Goal: Information Seeking & Learning: Learn about a topic

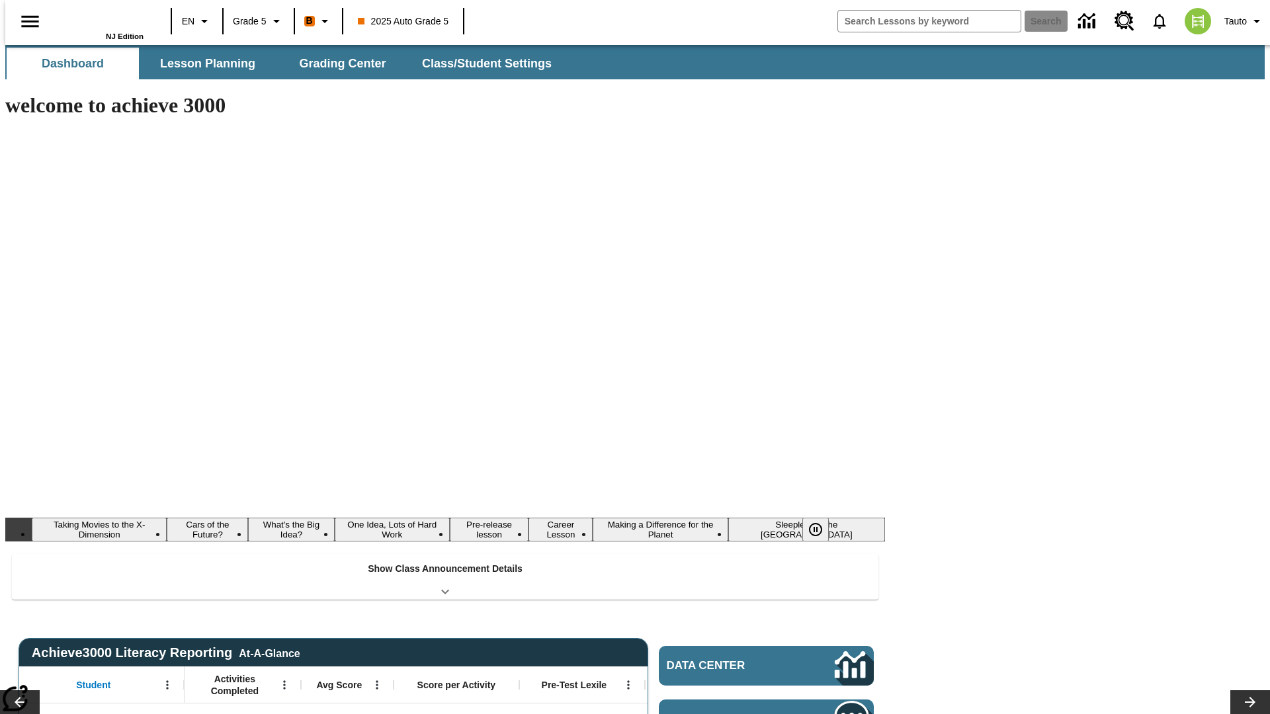
type input "-1"
click at [202, 63] on button "Lesson Planning" at bounding box center [208, 64] width 132 height 32
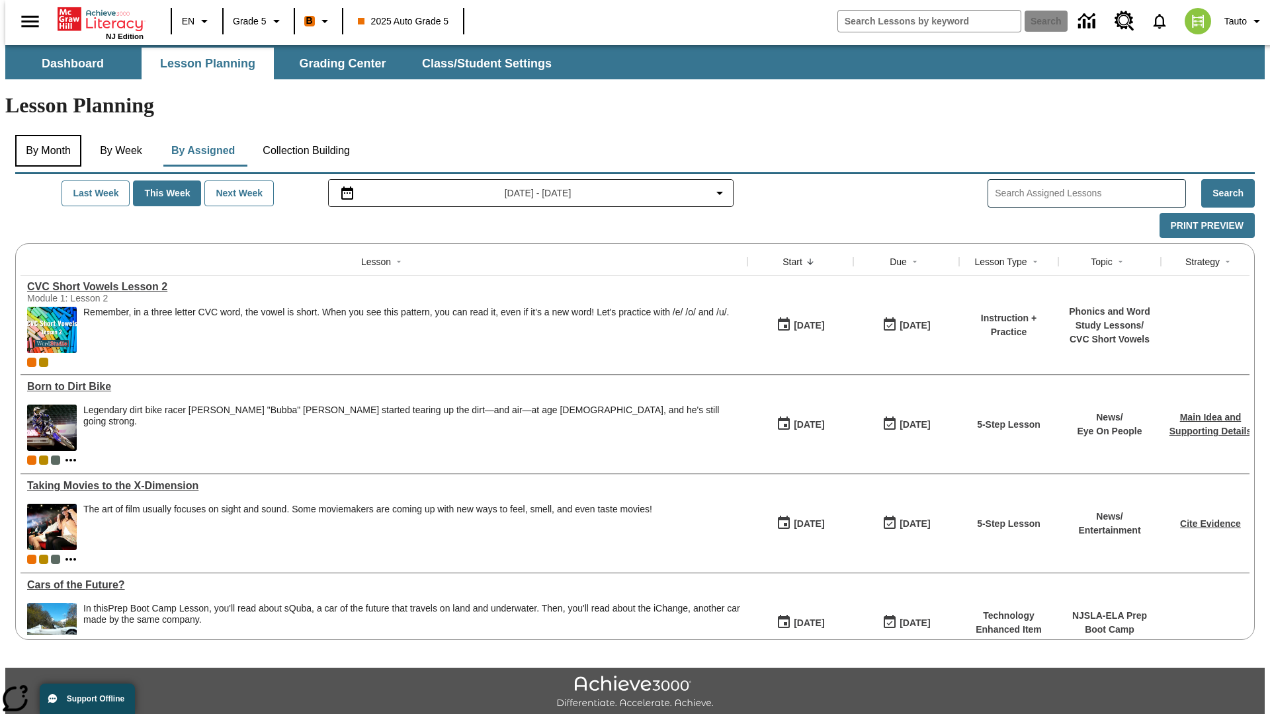
click at [44, 135] on button "By Month" at bounding box center [48, 151] width 66 height 32
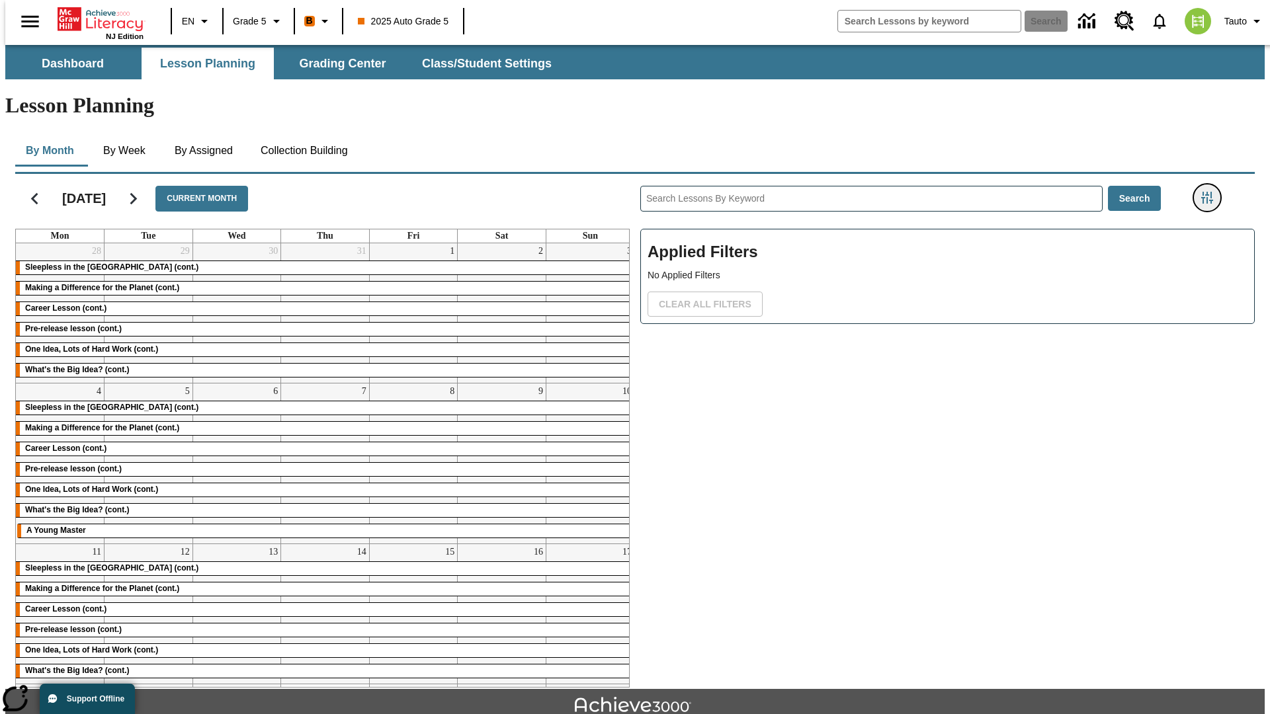
click at [1211, 192] on icon "Filters Side menu" at bounding box center [1207, 198] width 12 height 12
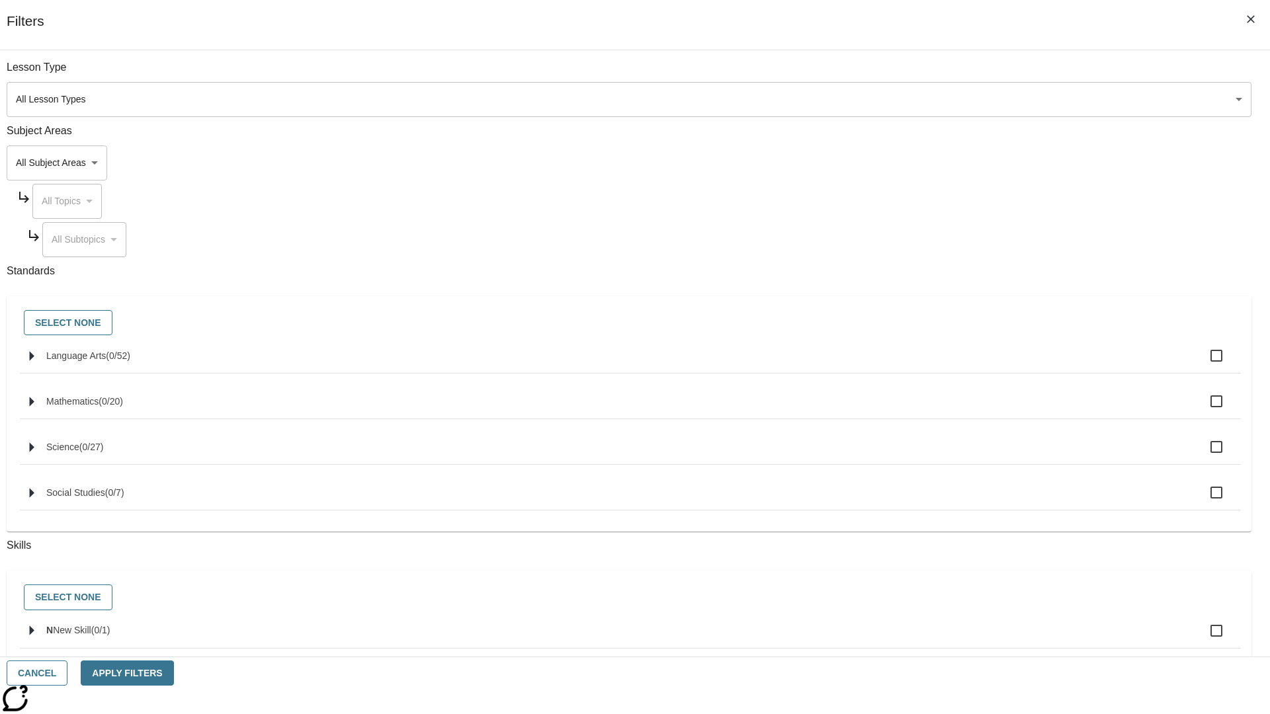
click at [952, 99] on body "Skip to main content NJ Edition EN Grade 5 B 2025 Auto Grade 5 Search 0 Tauto D…" at bounding box center [634, 409] width 1259 height 729
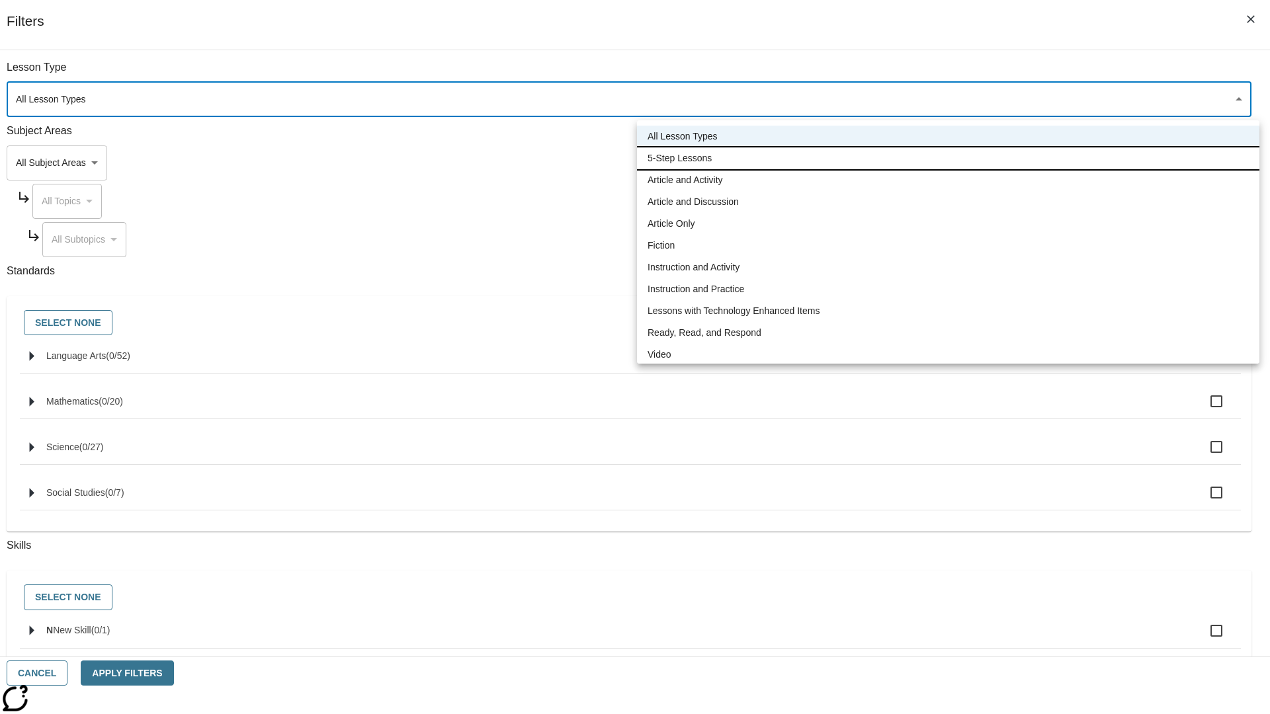
click at [948, 158] on li "5-Step Lessons" at bounding box center [948, 158] width 622 height 22
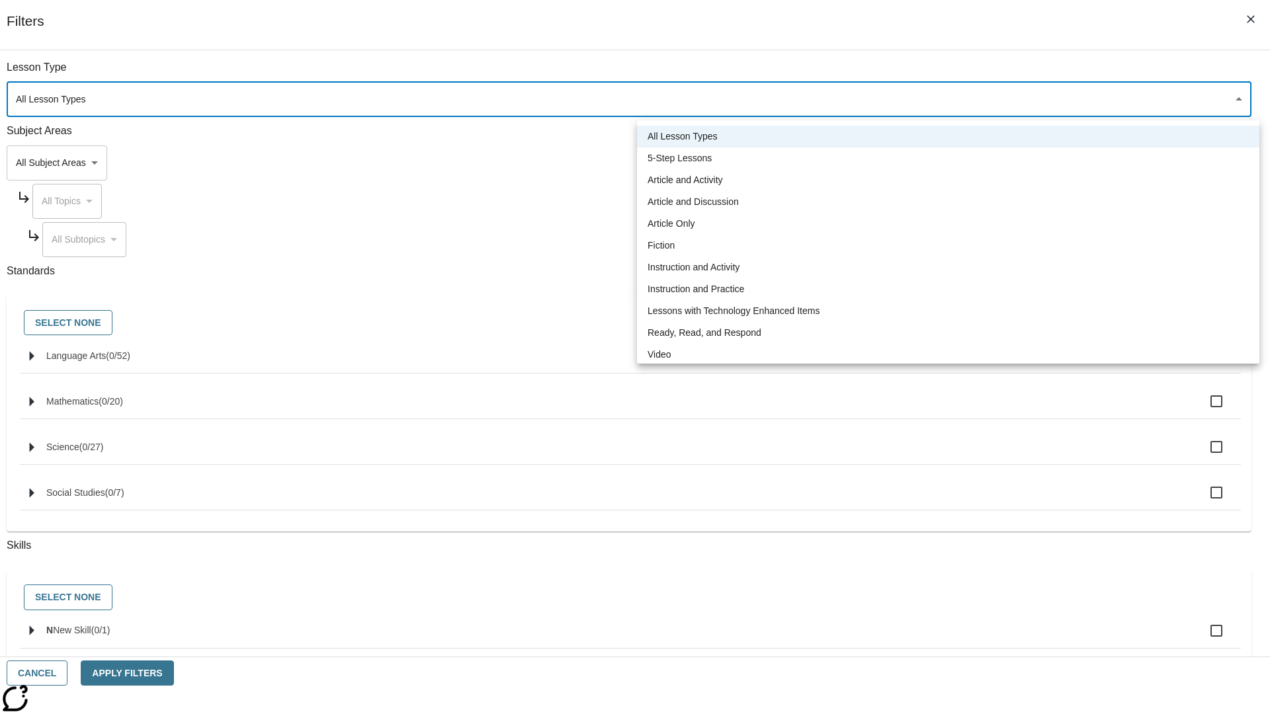
type input "1"
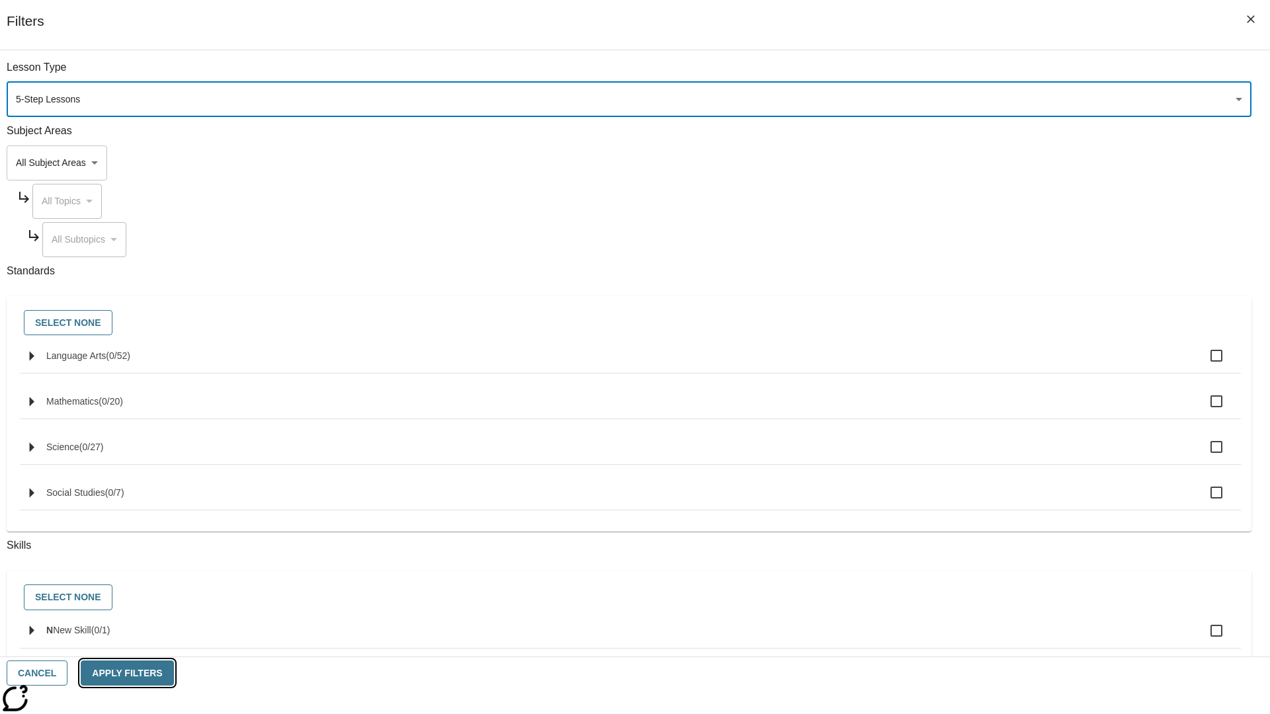
click at [173, 673] on button "Apply Filters" at bounding box center [127, 674] width 93 height 26
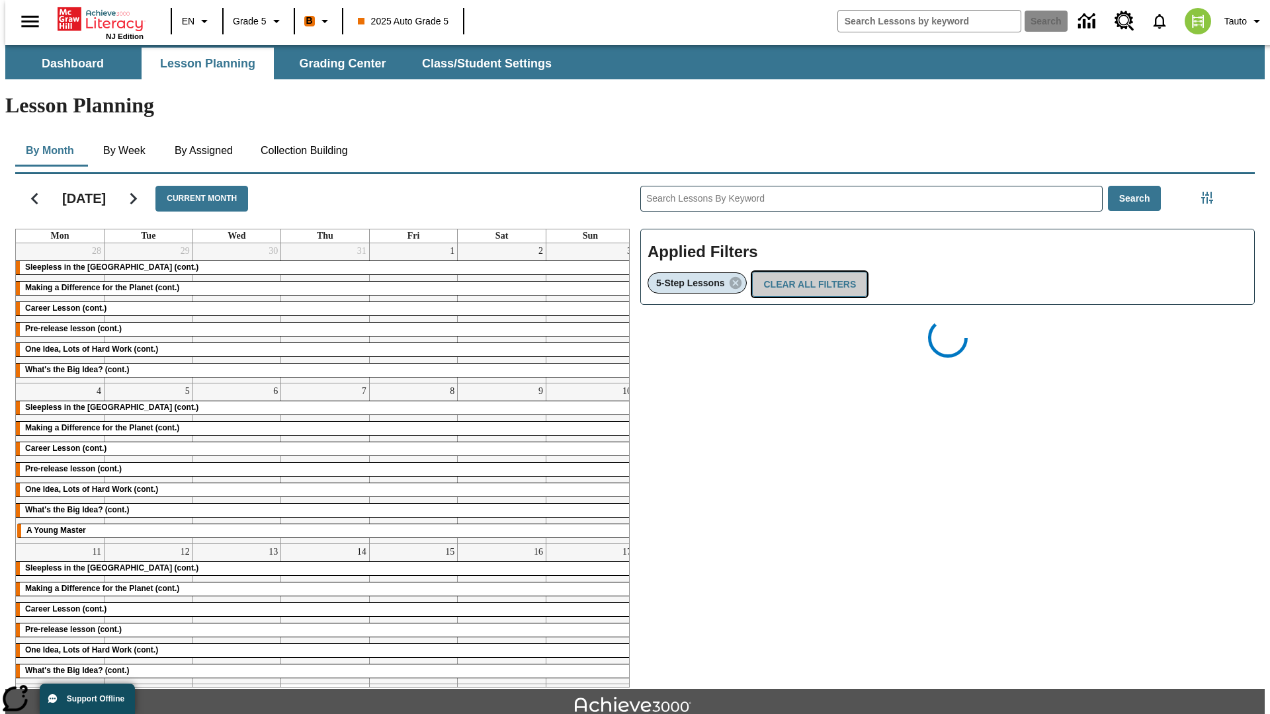
click at [805, 272] on button "Clear All Filters" at bounding box center [809, 285] width 115 height 26
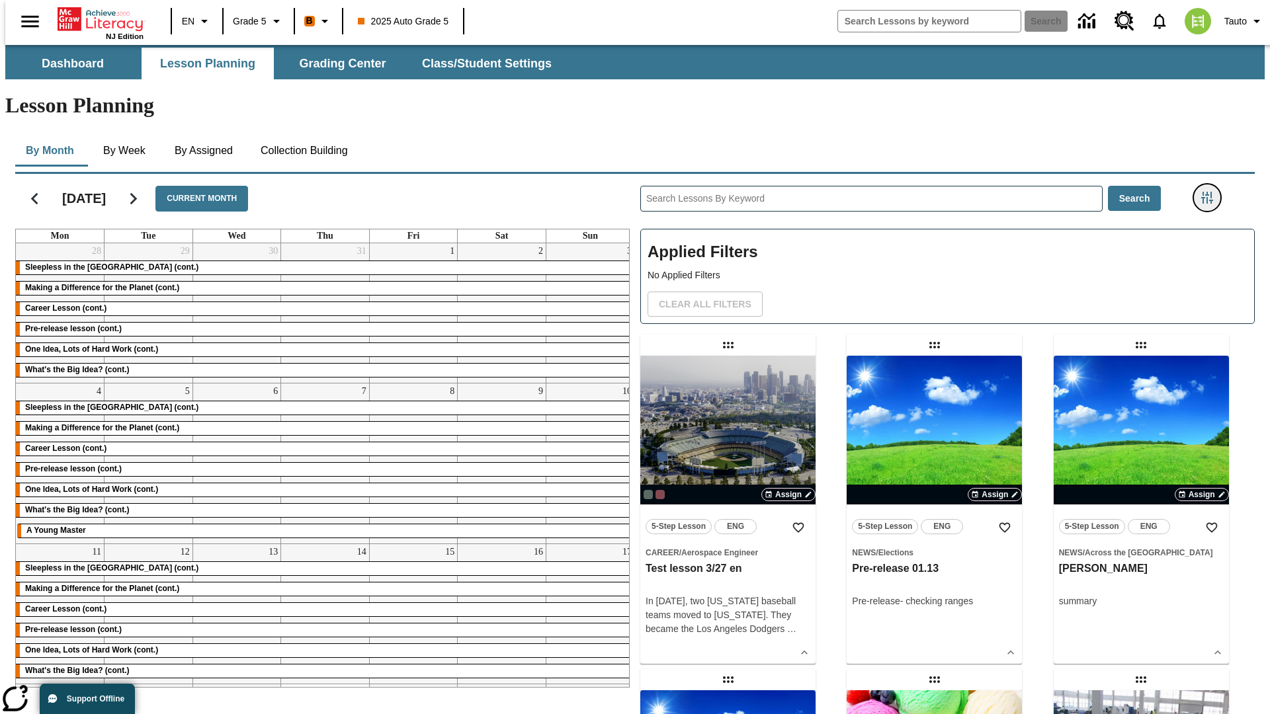
click at [1211, 192] on icon "Filters Side menu" at bounding box center [1207, 198] width 12 height 12
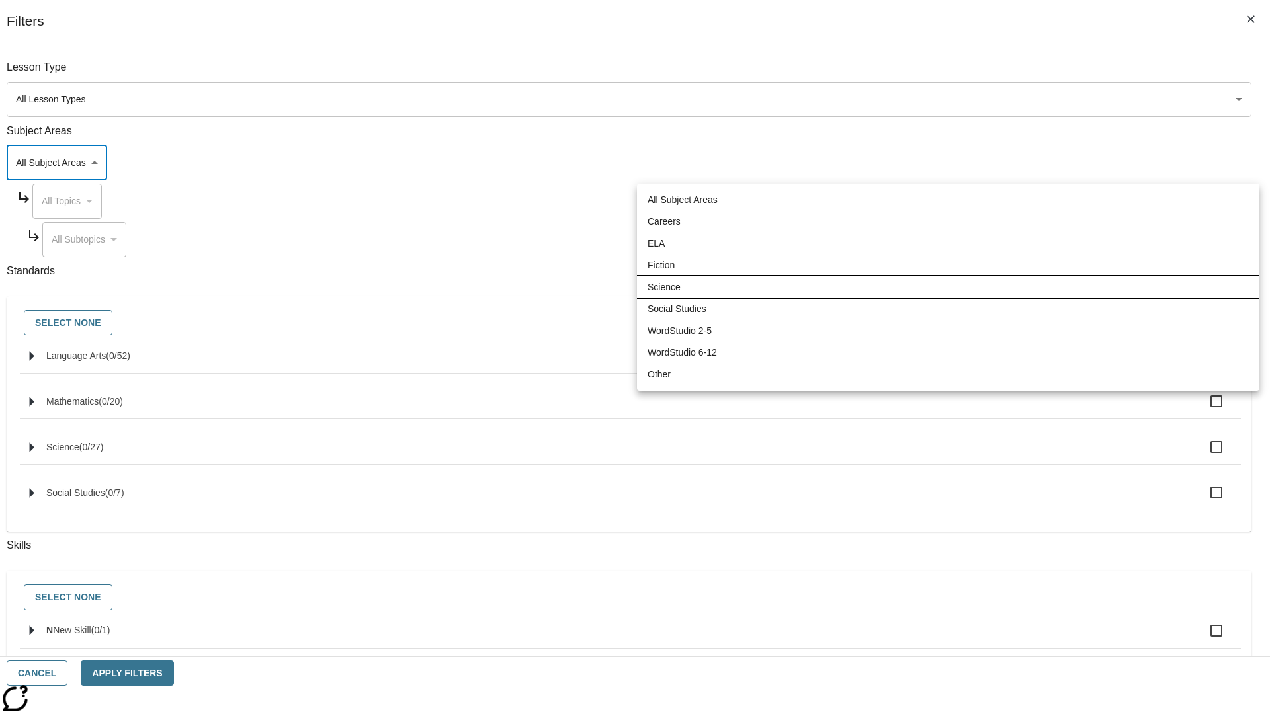
click at [948, 287] on li "Science" at bounding box center [948, 287] width 622 height 22
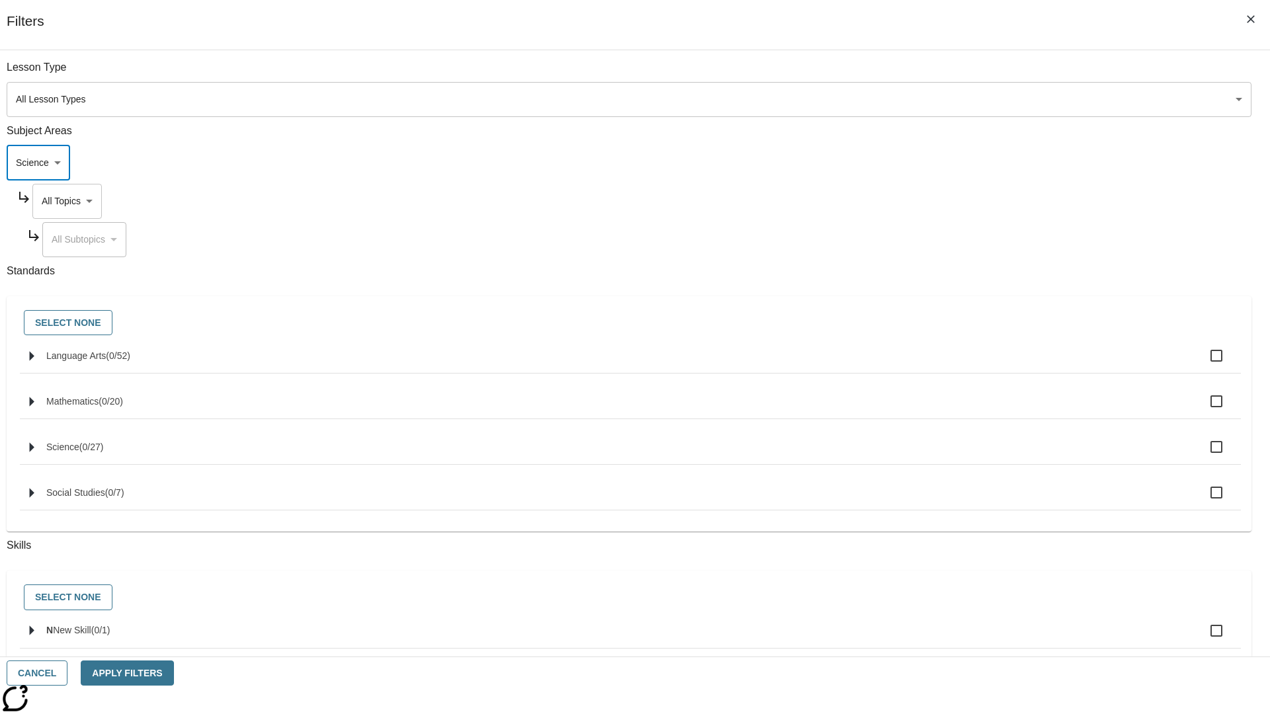
type input "2"
click at [173, 673] on button "Apply Filters" at bounding box center [127, 674] width 93 height 26
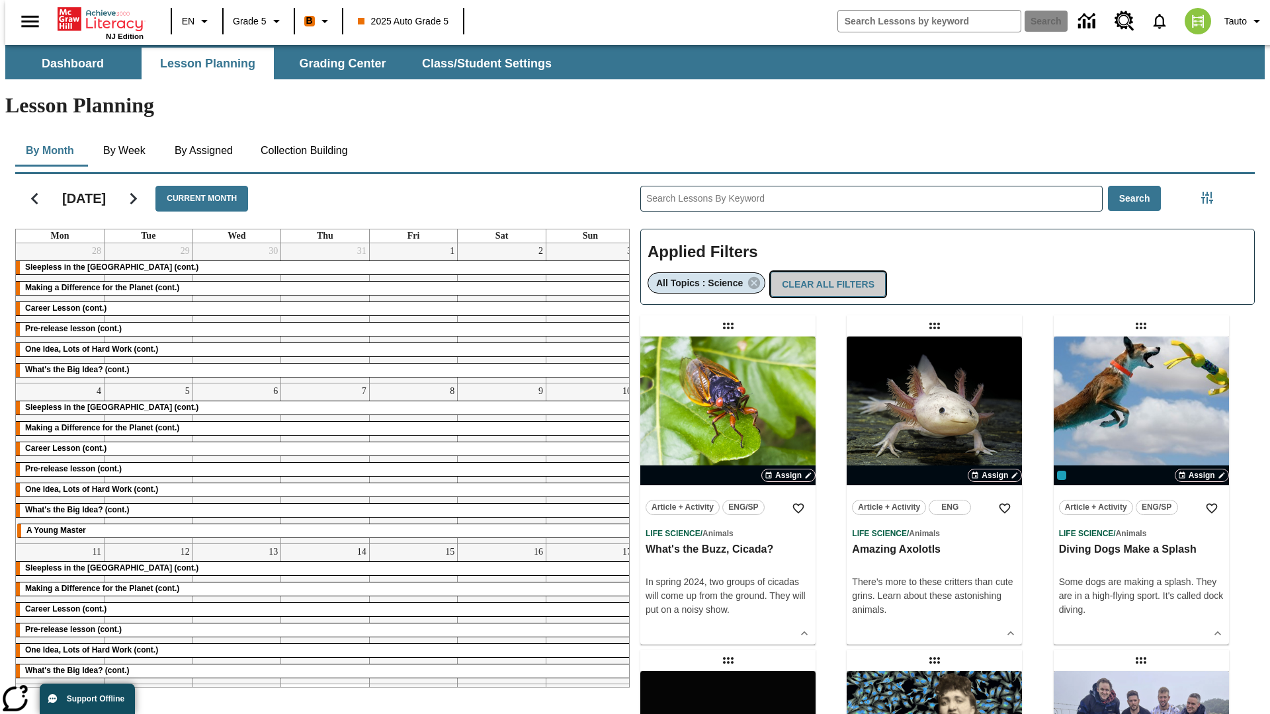
click at [822, 272] on button "Clear All Filters" at bounding box center [827, 285] width 115 height 26
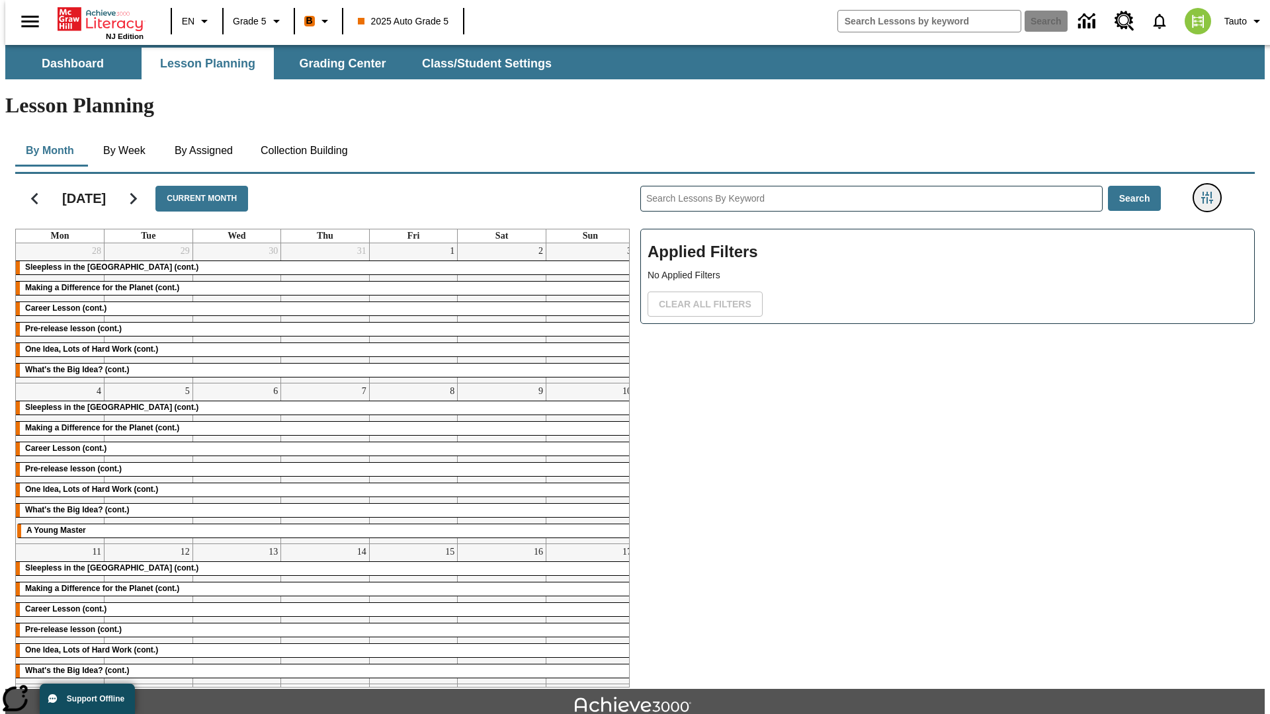
click at [1211, 192] on icon "Filters Side menu" at bounding box center [1207, 198] width 12 height 12
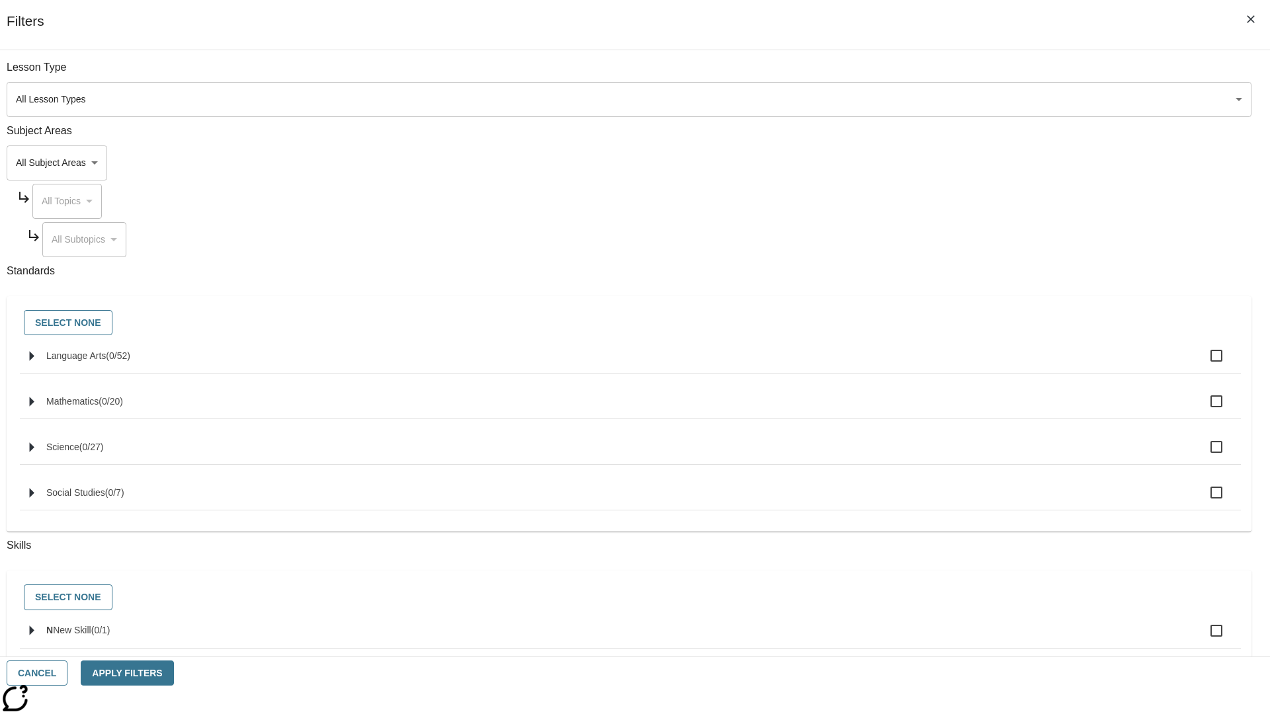
click at [130, 361] on span "Language Arts" at bounding box center [118, 355] width 24 height 11
click at [1202, 363] on input "Language Arts ( 0 / 52 )" at bounding box center [1216, 356] width 28 height 28
checkbox input "true"
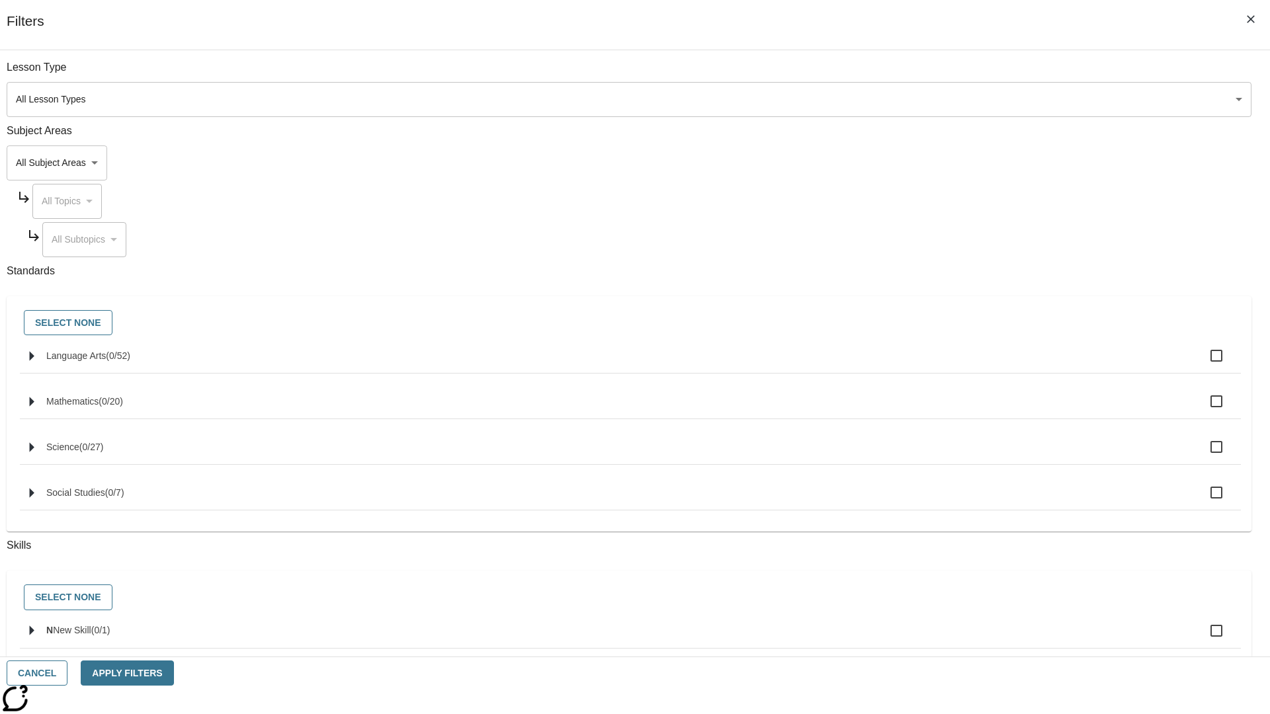
checkbox input "true"
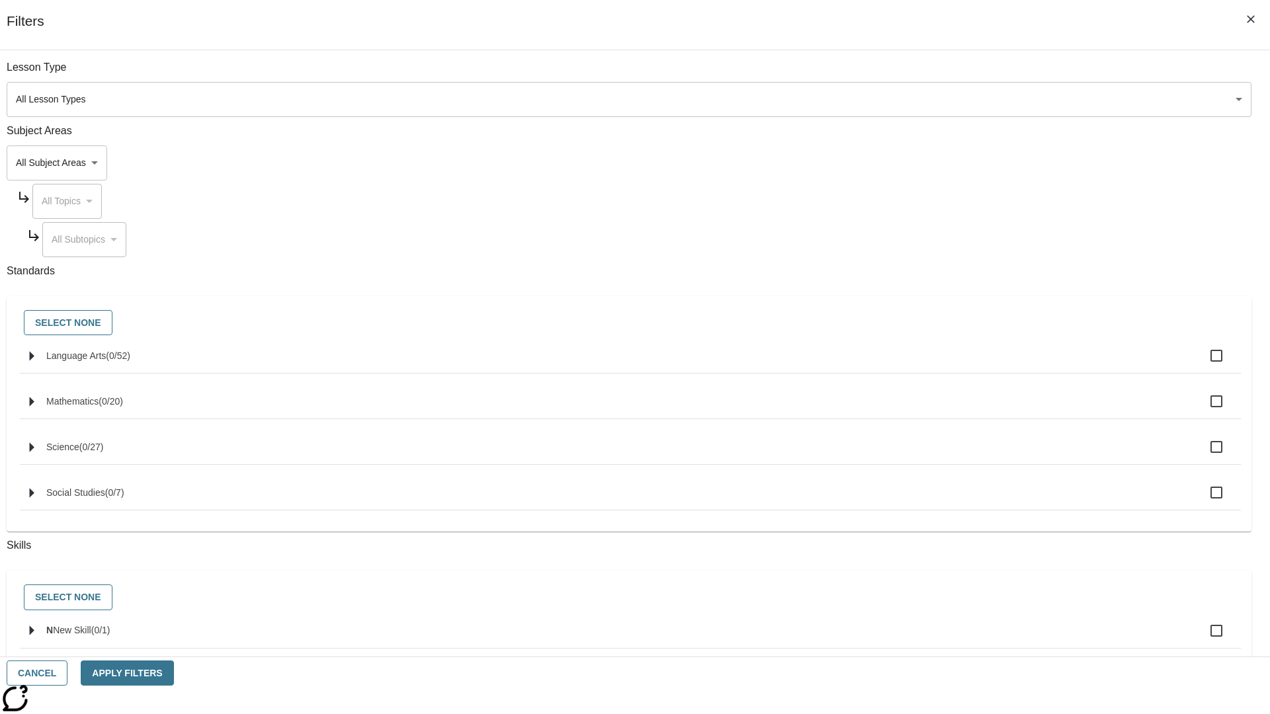
checkbox input "true"
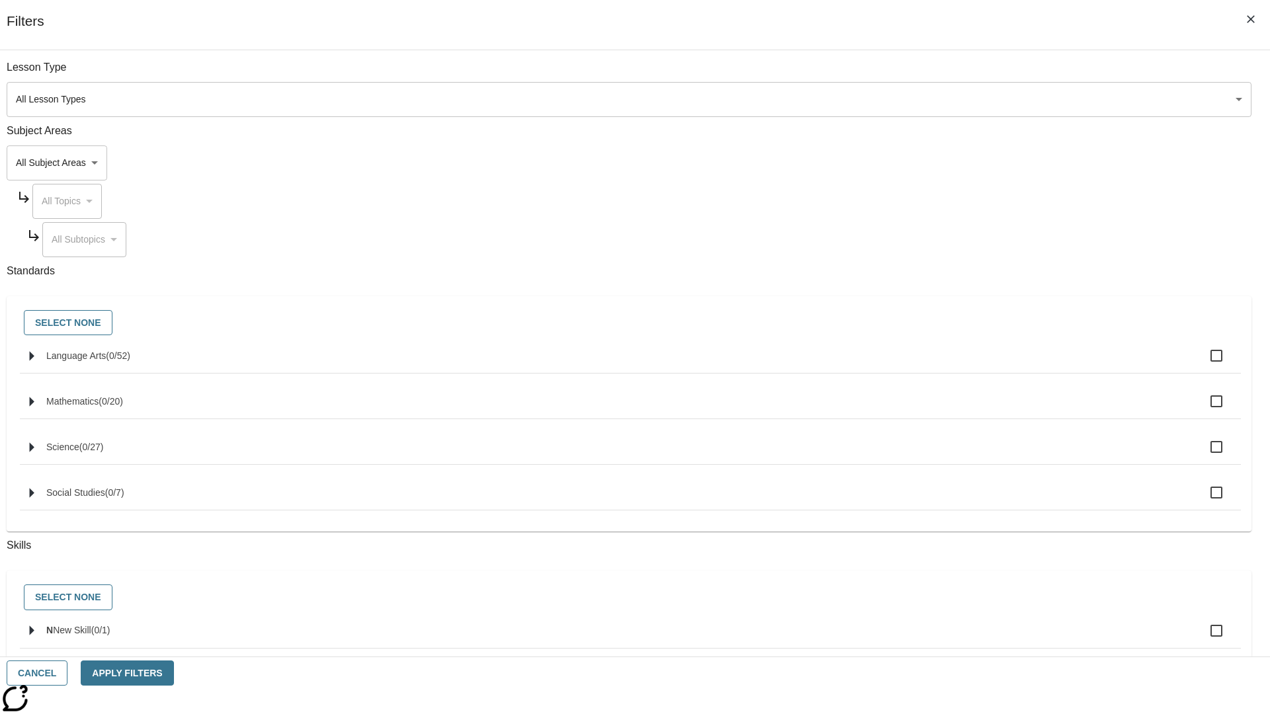
checkbox input "true"
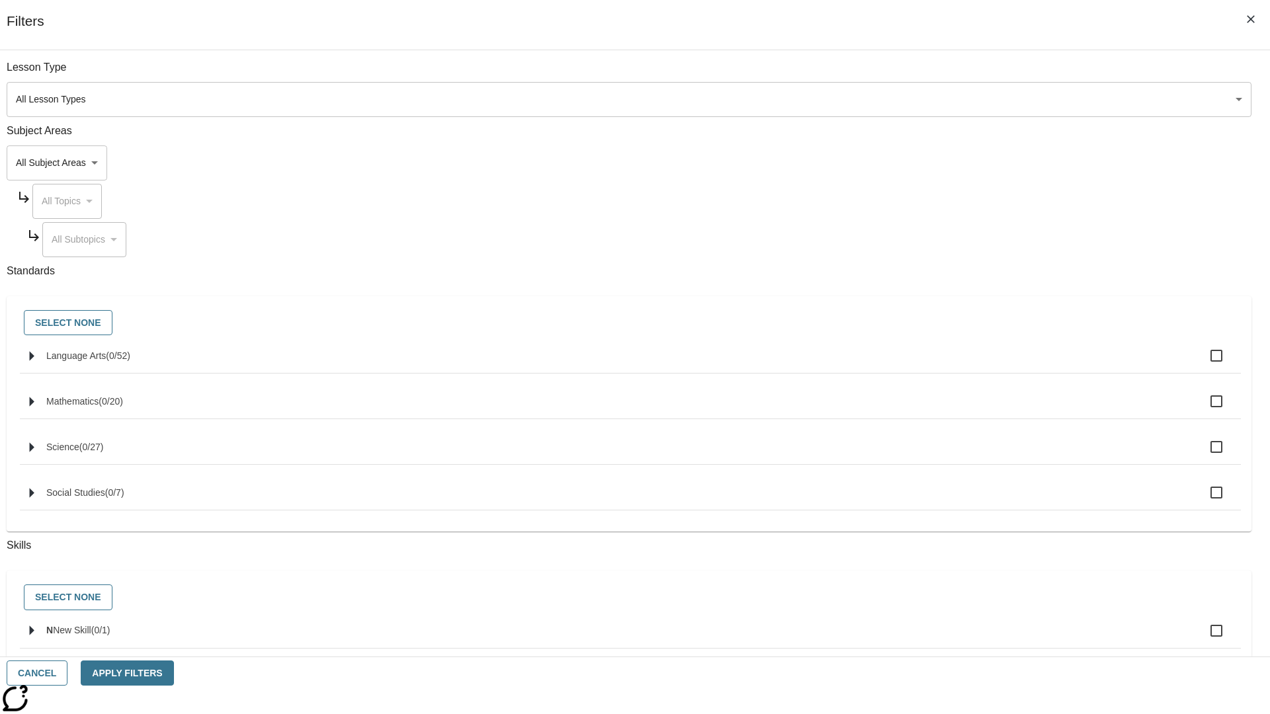
checkbox input "true"
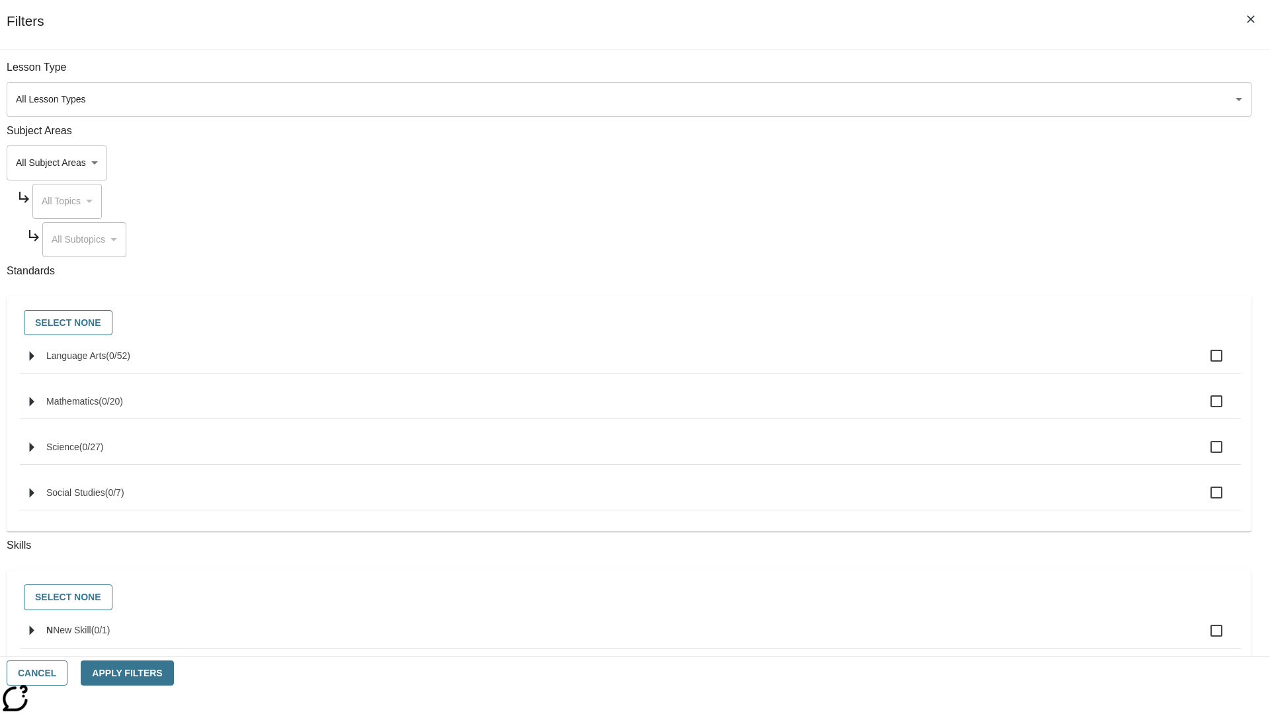
checkbox input "true"
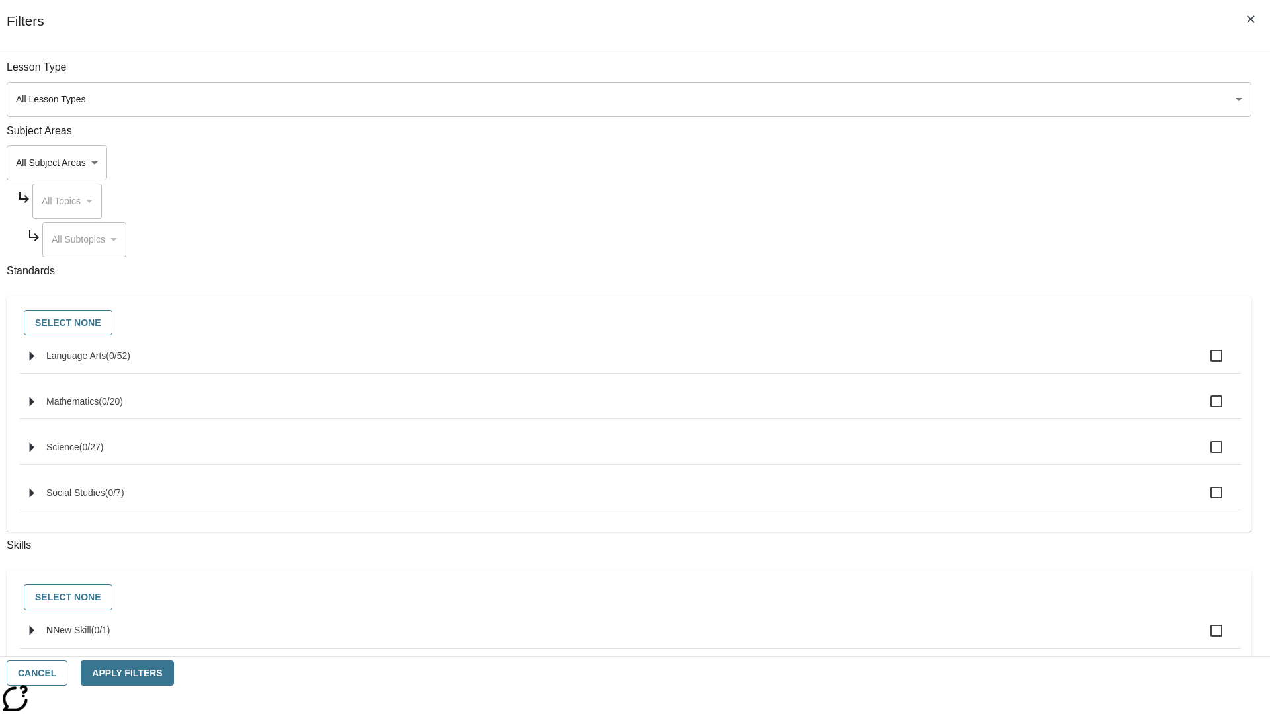
checkbox input "true"
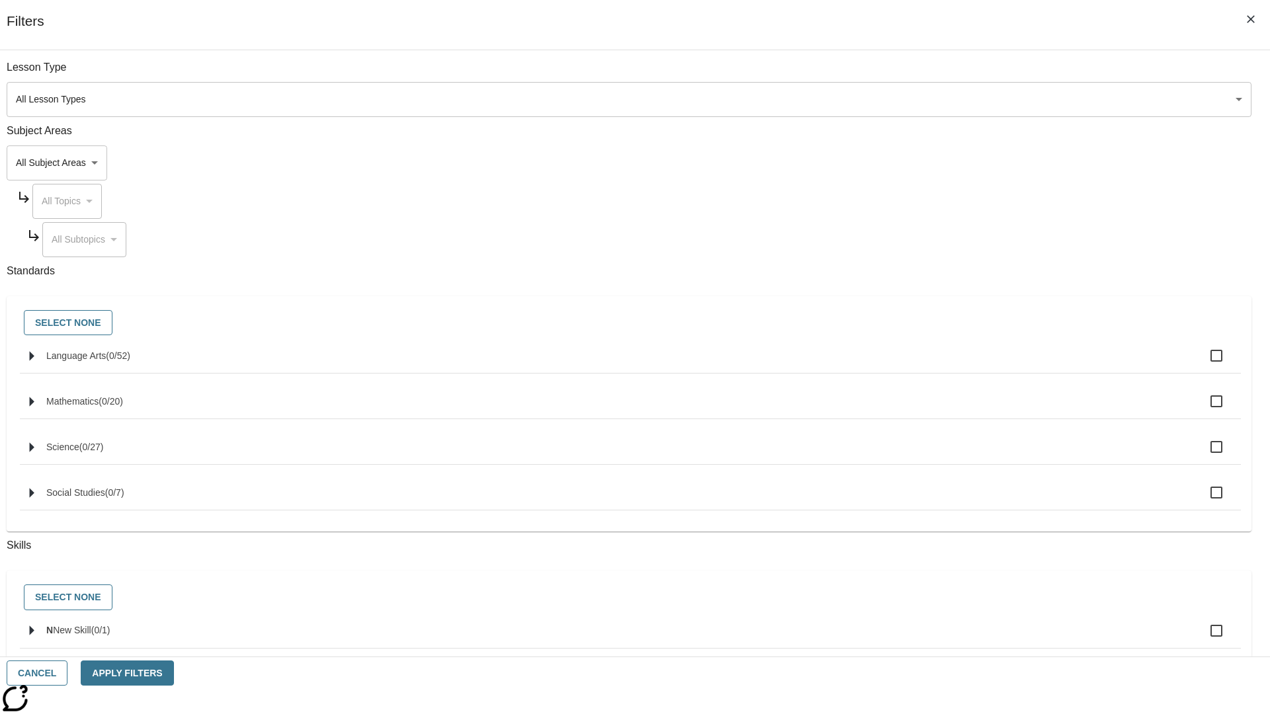
checkbox input "true"
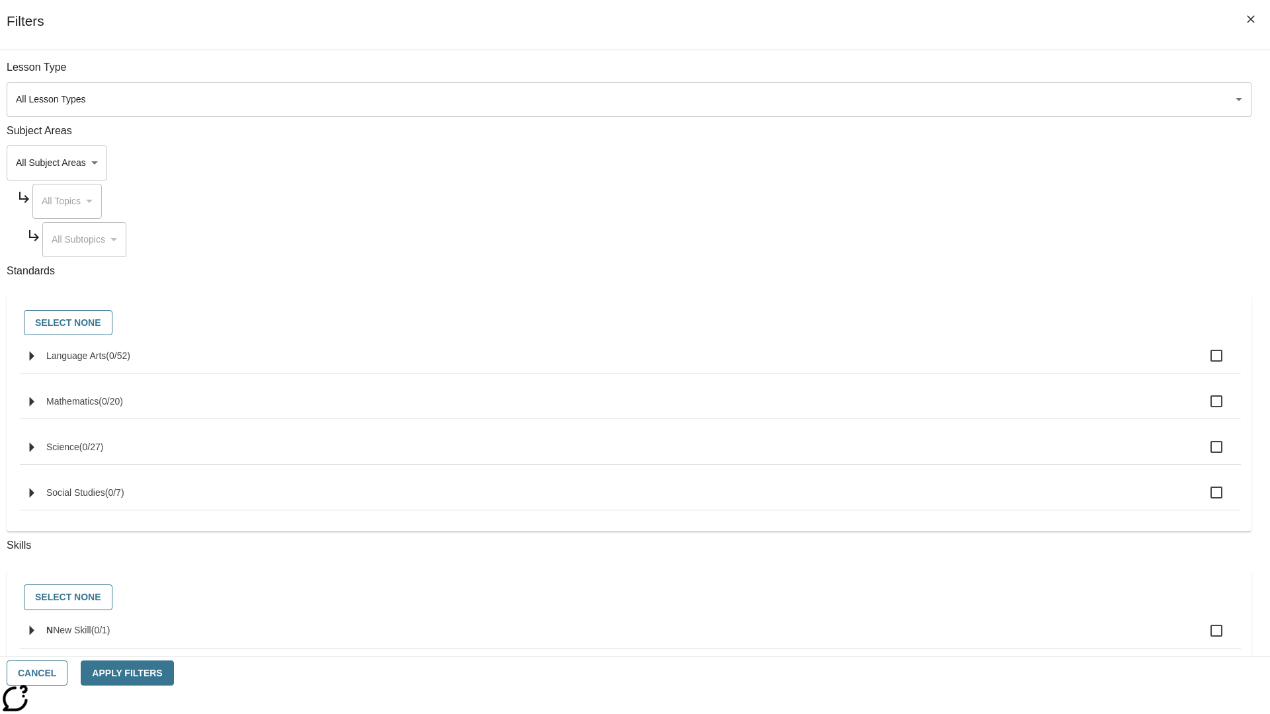
checkbox input "true"
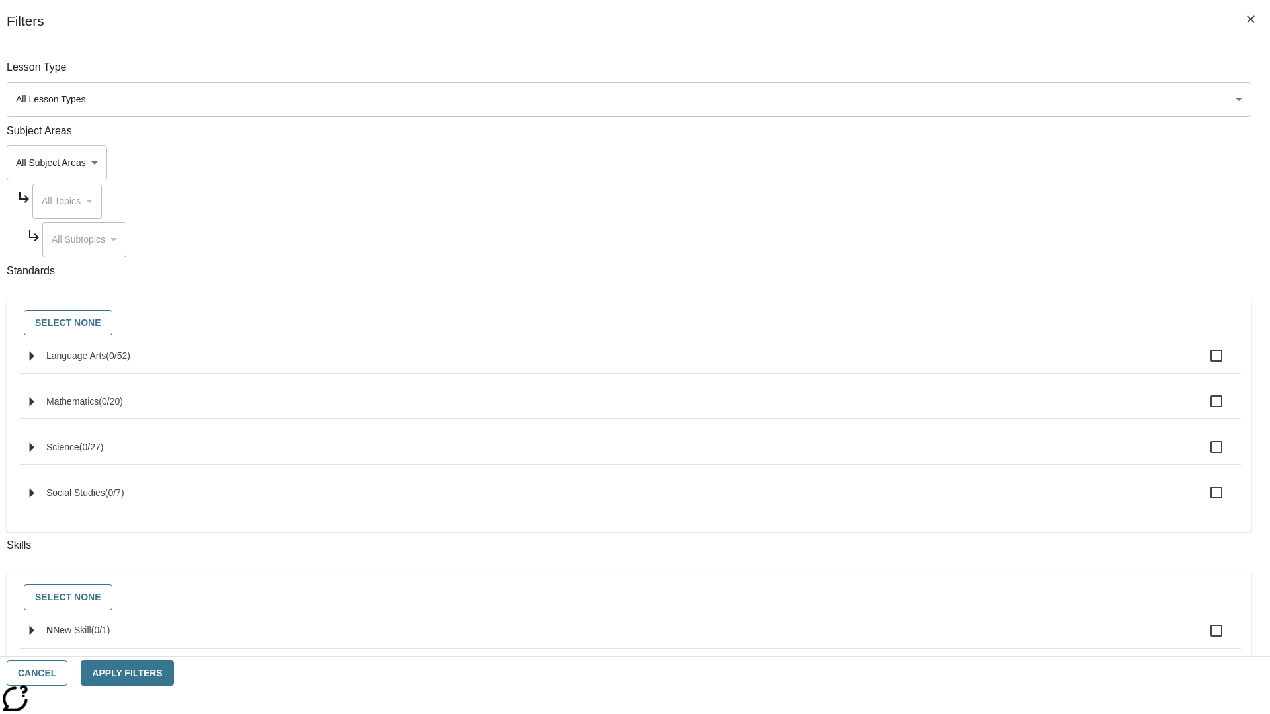
checkbox input "true"
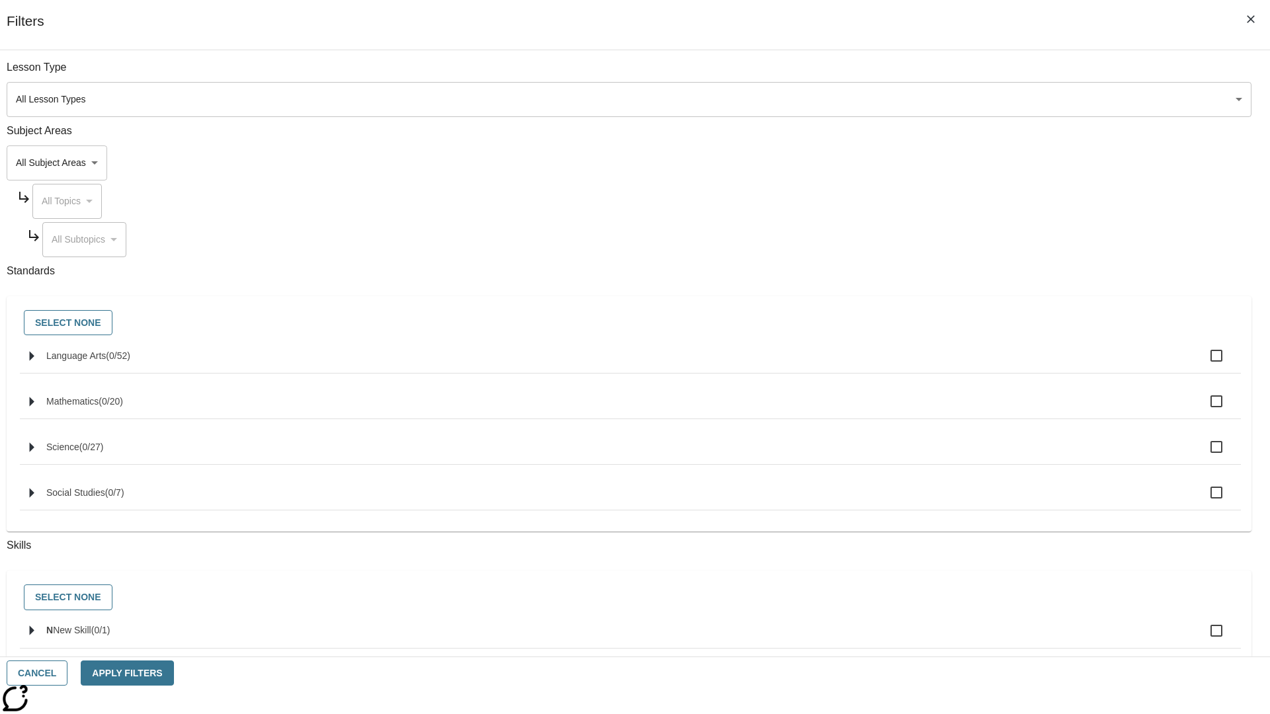
checkbox input "true"
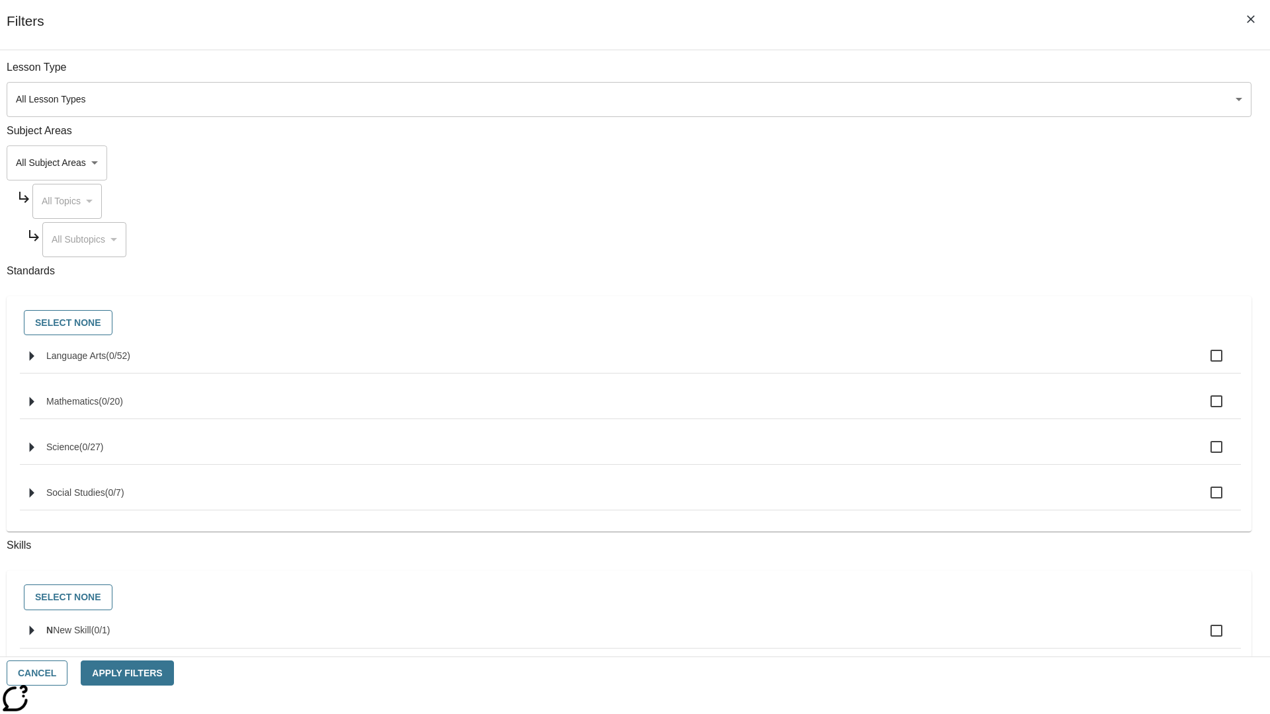
checkbox input "true"
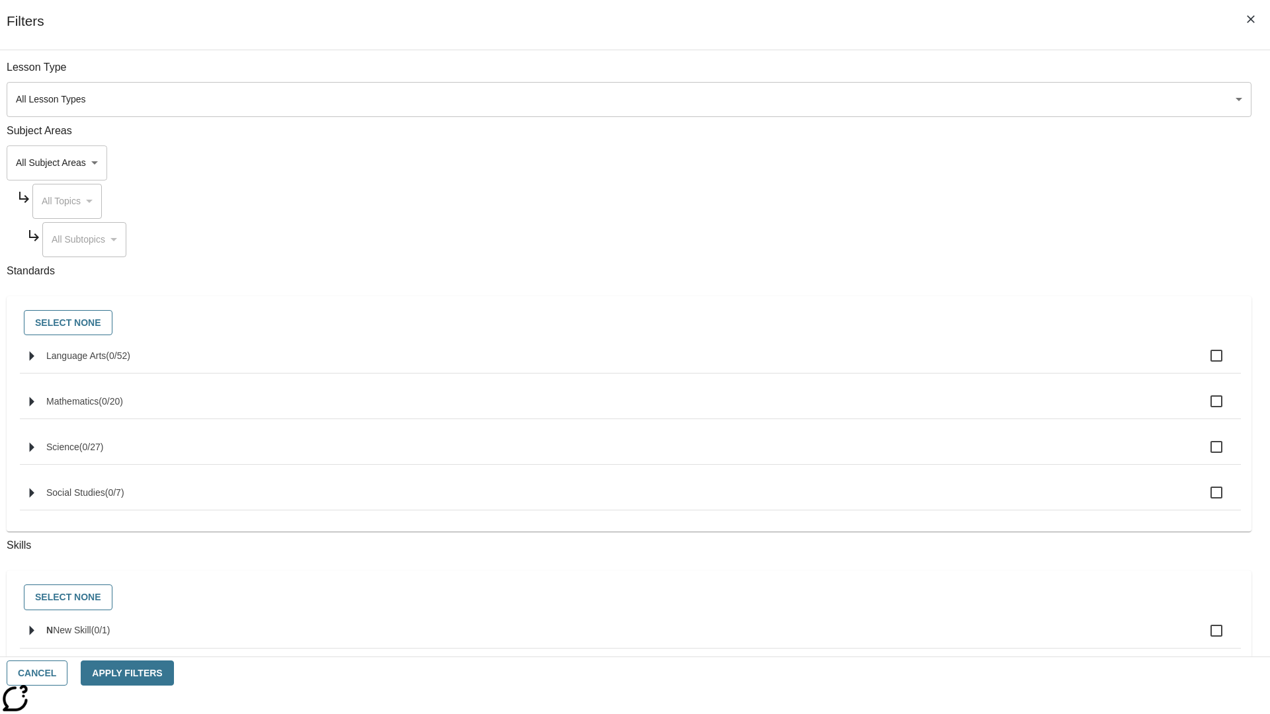
checkbox input "true"
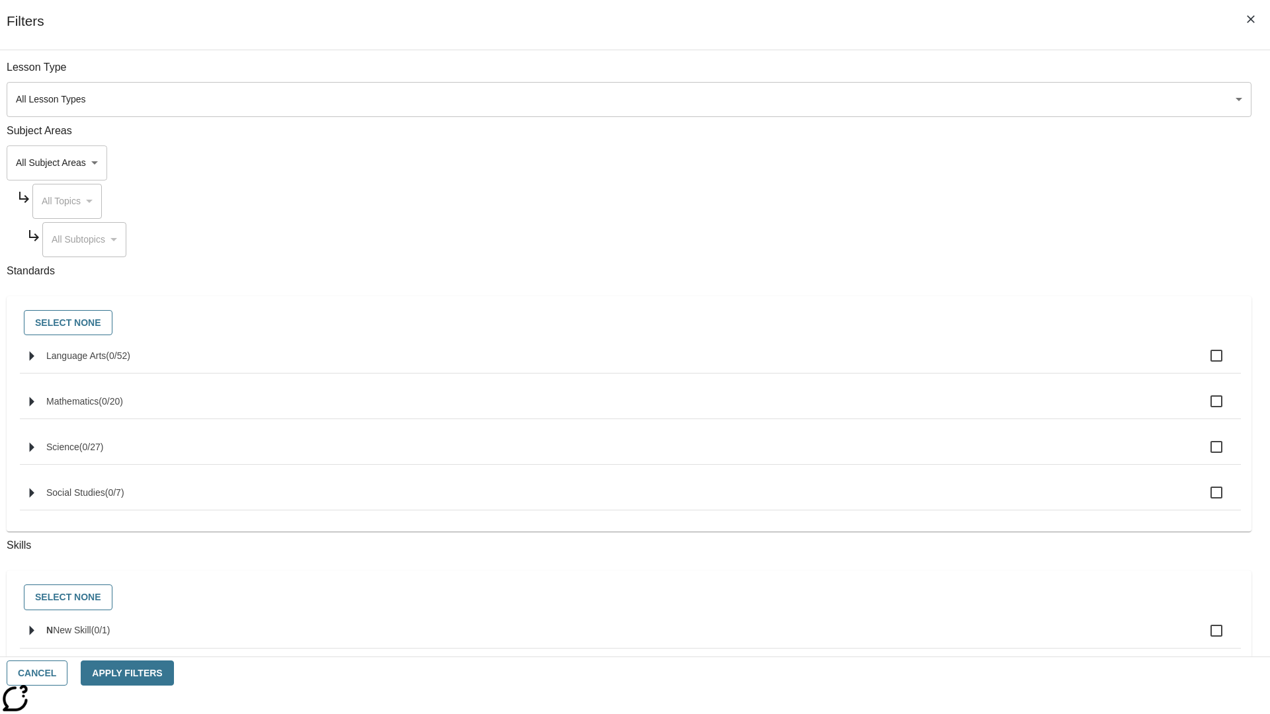
checkbox input "true"
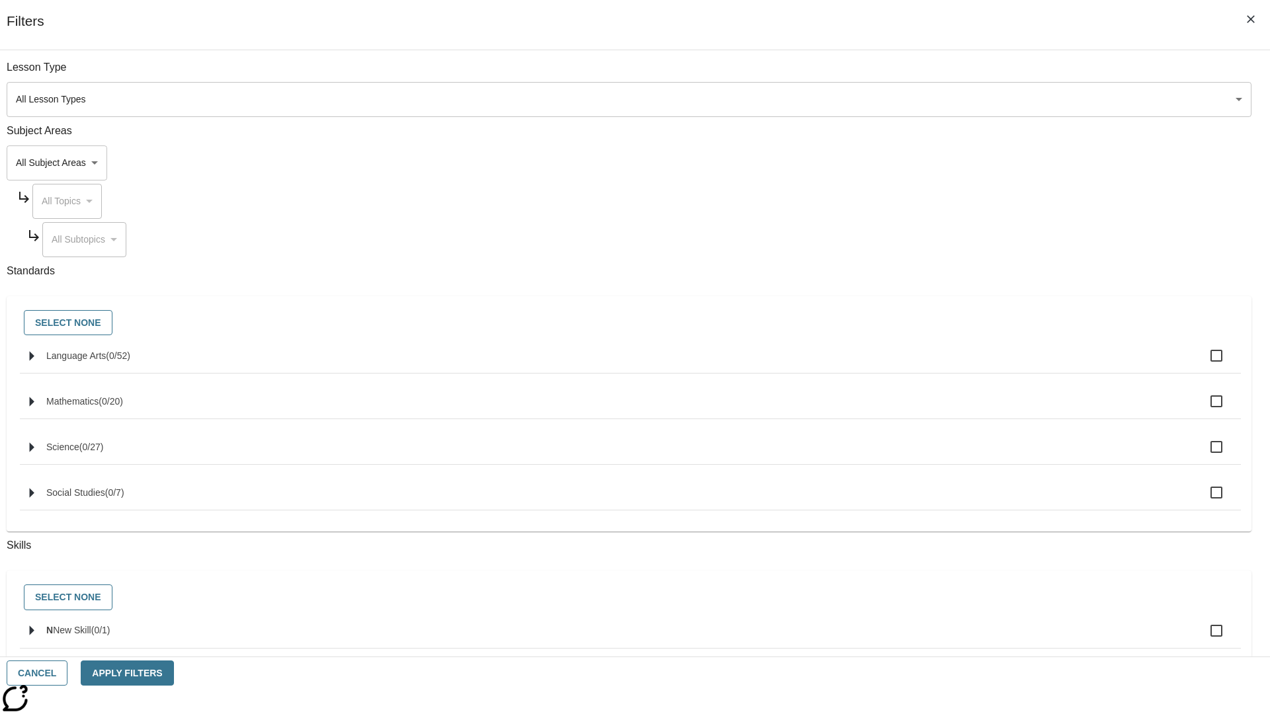
checkbox input "true"
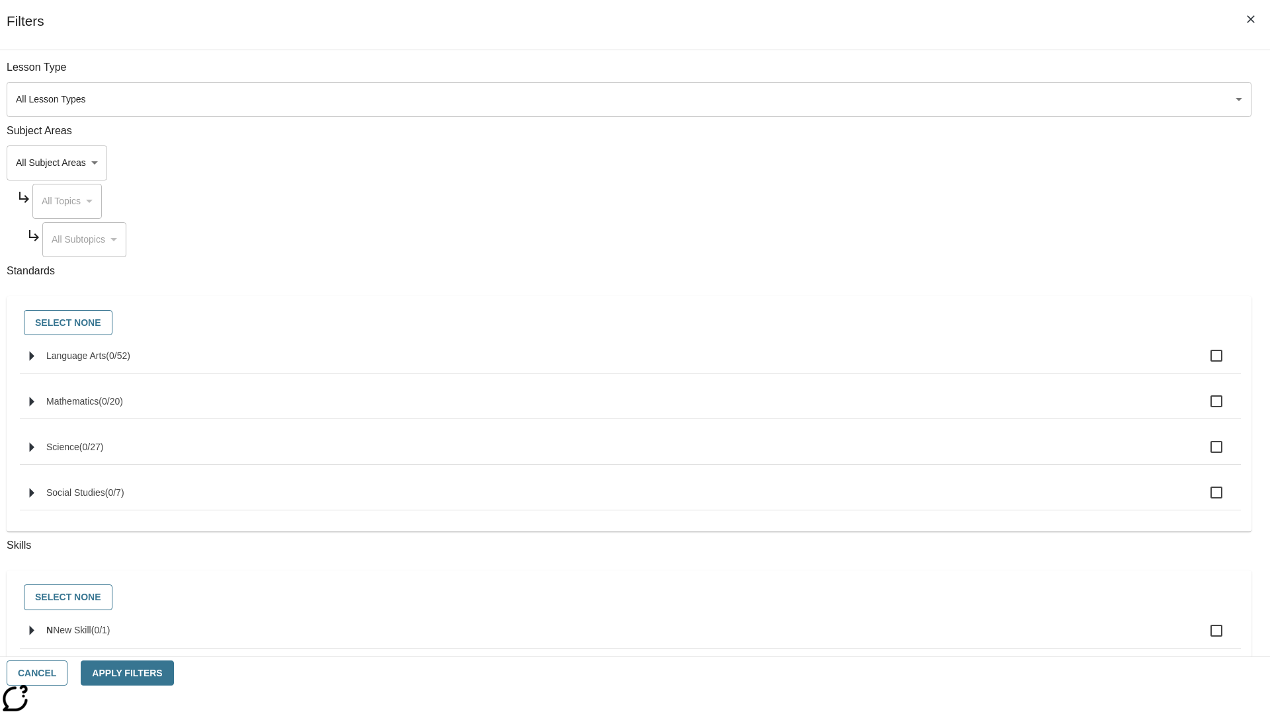
checkbox input "true"
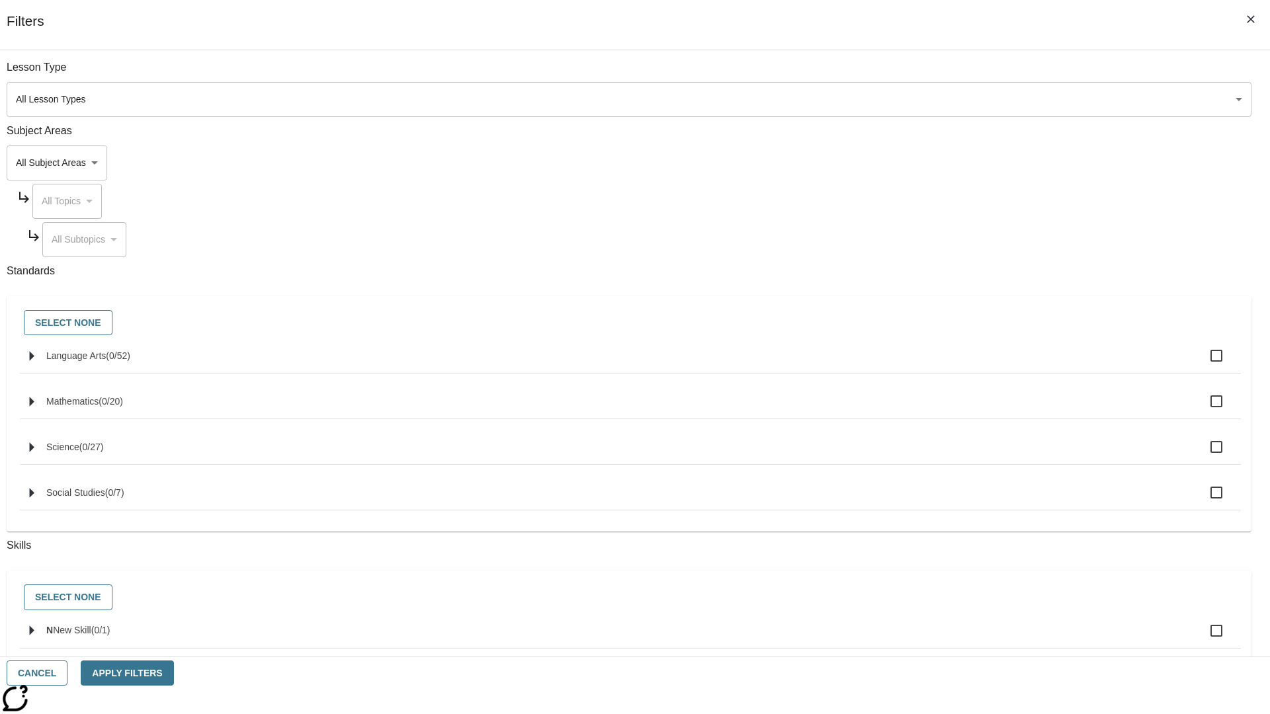
checkbox input "true"
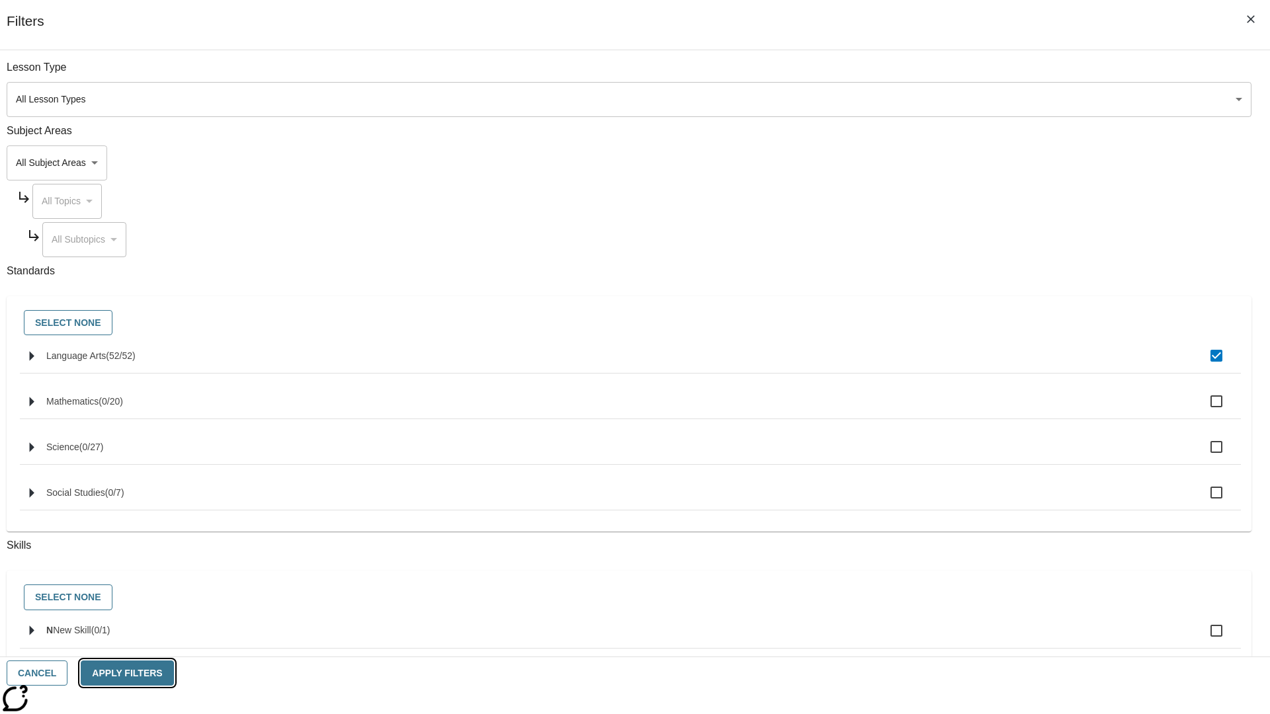
click at [173, 673] on button "Apply Filters" at bounding box center [127, 674] width 93 height 26
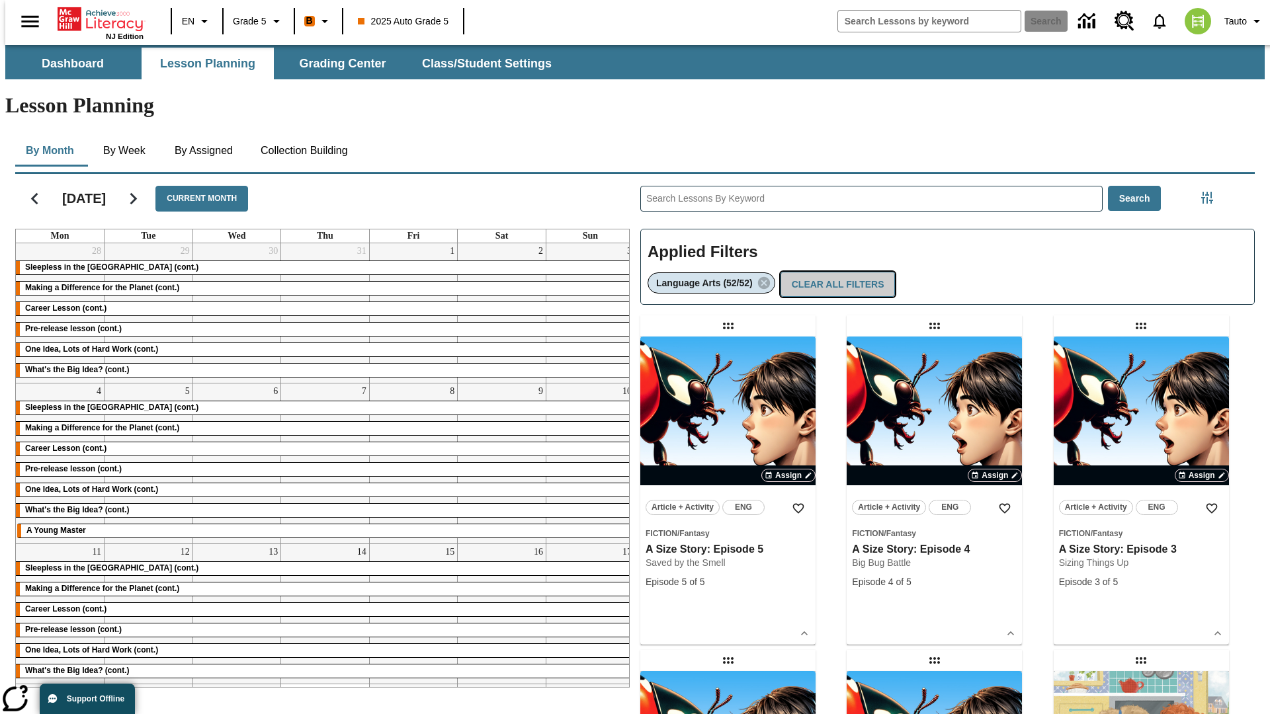
click at [834, 272] on button "Clear All Filters" at bounding box center [837, 285] width 115 height 26
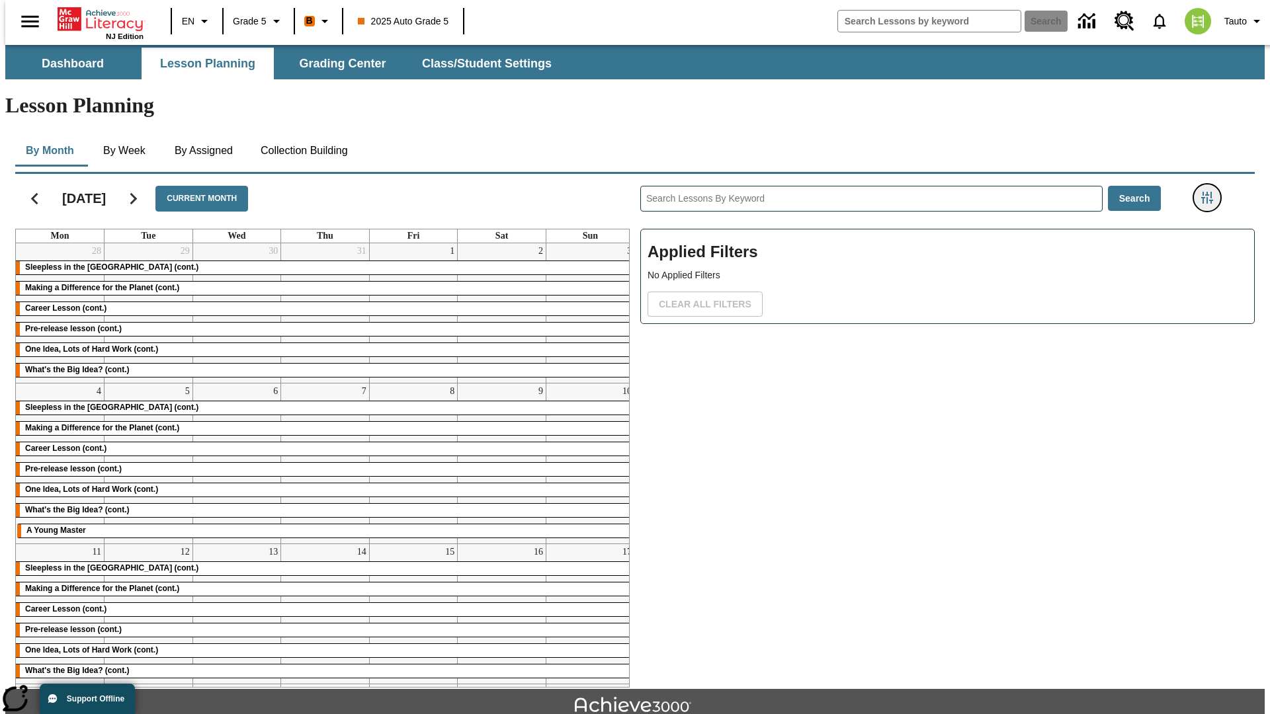
click at [1211, 192] on icon "Filters Side menu" at bounding box center [1207, 198] width 12 height 12
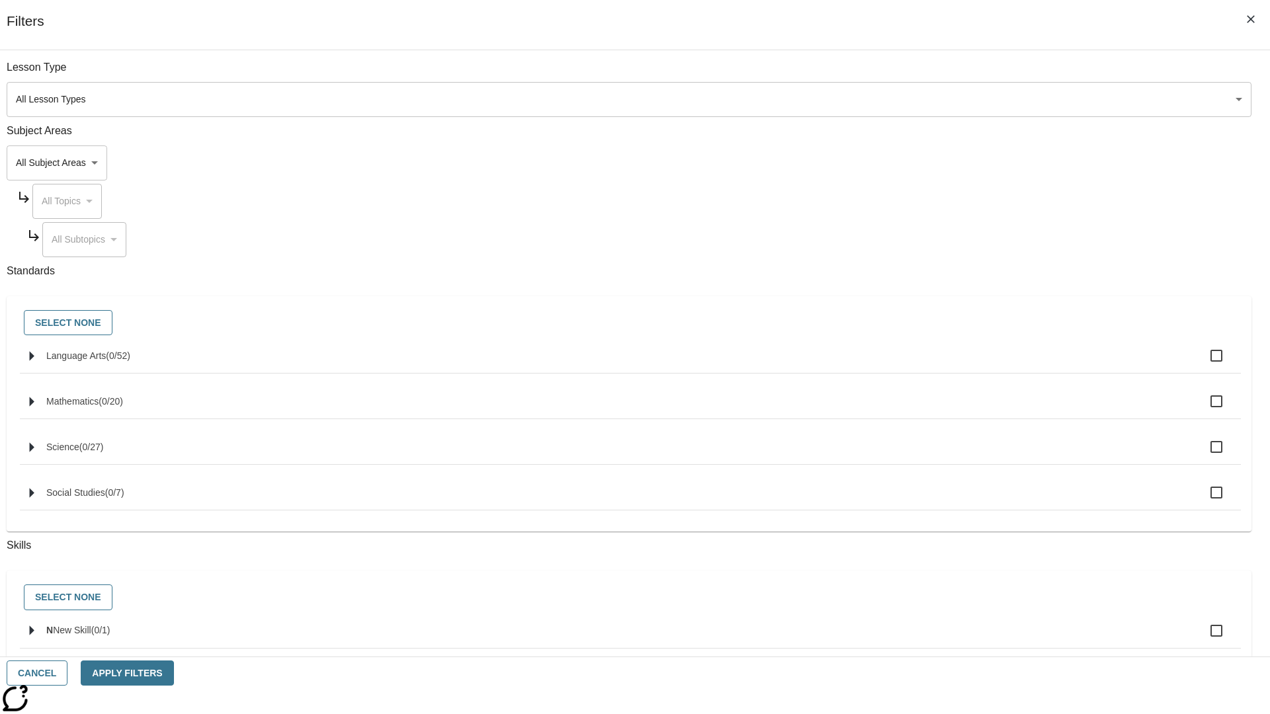
click at [953, 639] on label "N New Skill ( 0 / 1 )" at bounding box center [638, 631] width 1184 height 28
click at [1202, 639] on input "N New Skill ( 0 / 1 )" at bounding box center [1216, 631] width 28 height 28
checkbox input "true"
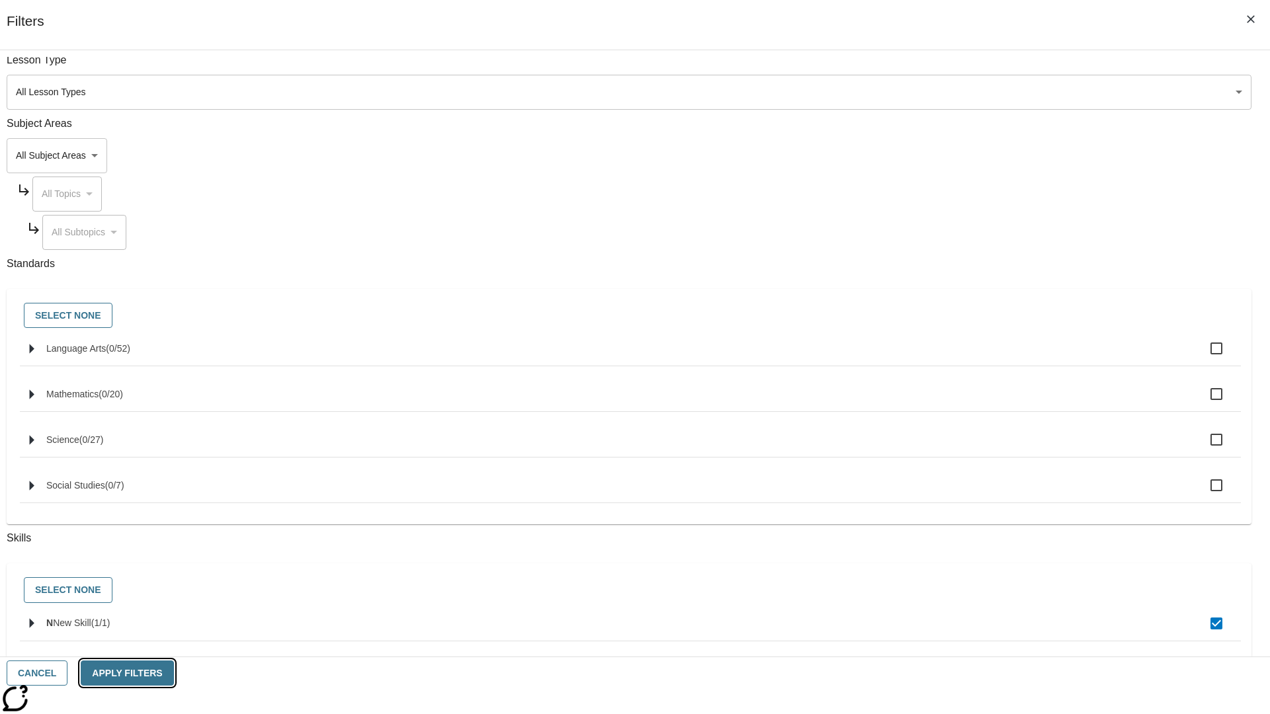
click at [173, 673] on button "Apply Filters" at bounding box center [127, 674] width 93 height 26
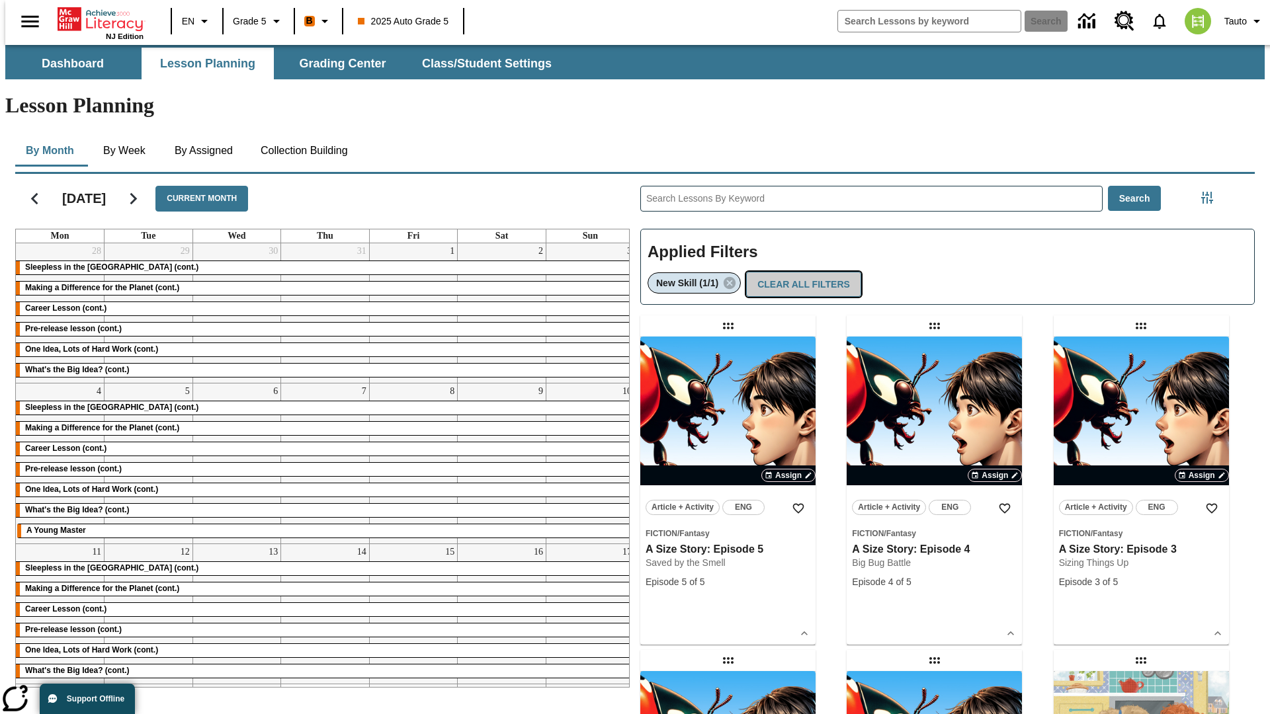
click at [800, 272] on button "Clear All Filters" at bounding box center [803, 285] width 115 height 26
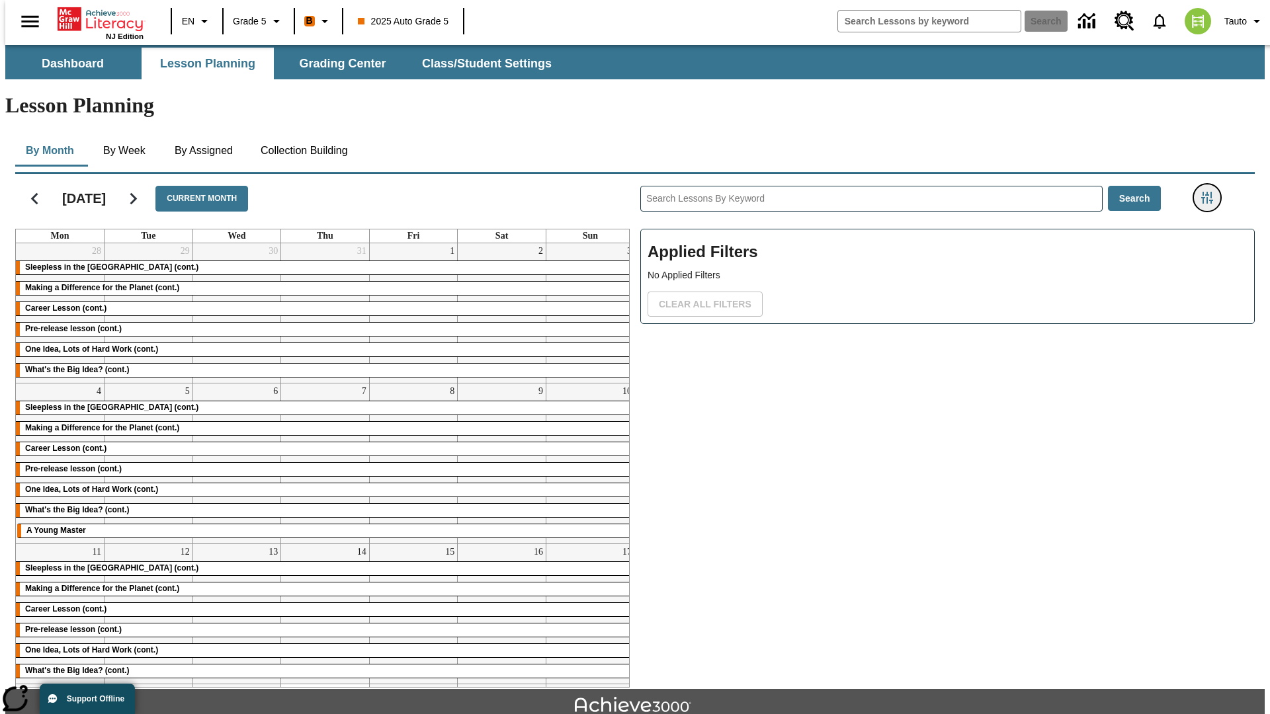
click at [1211, 192] on icon "Filters Side menu" at bounding box center [1207, 198] width 12 height 12
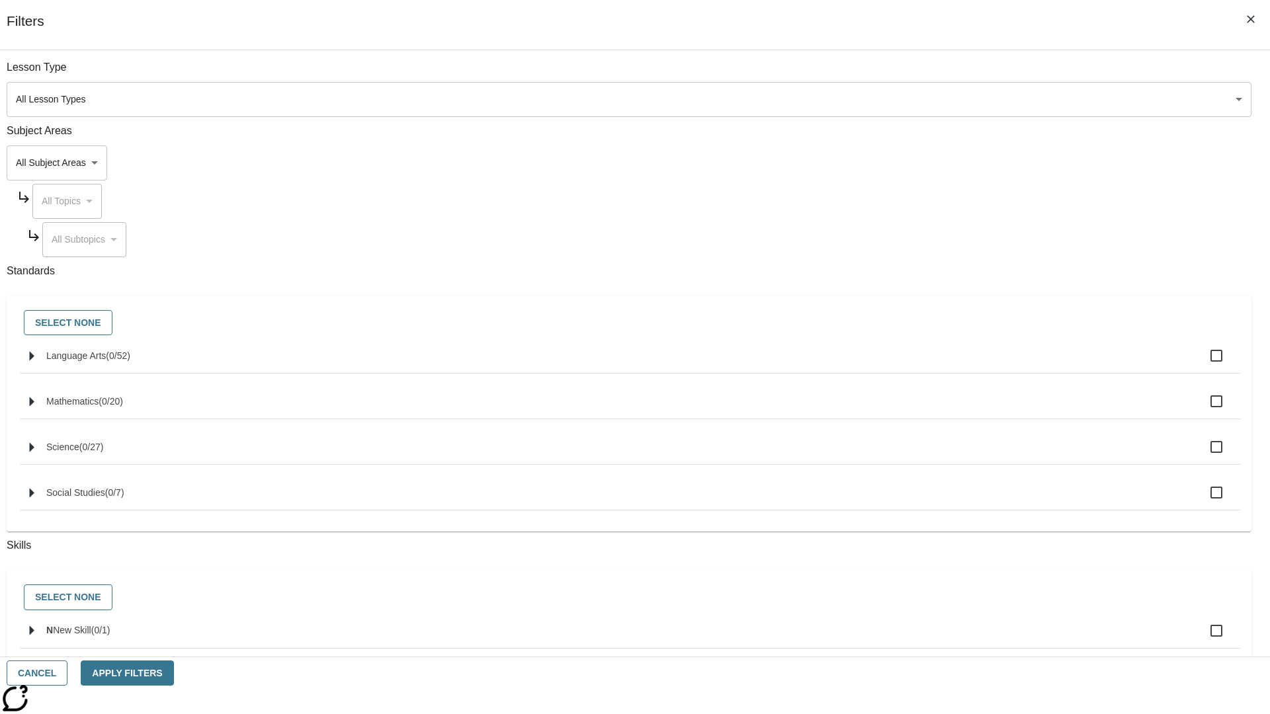
checkbox input "true"
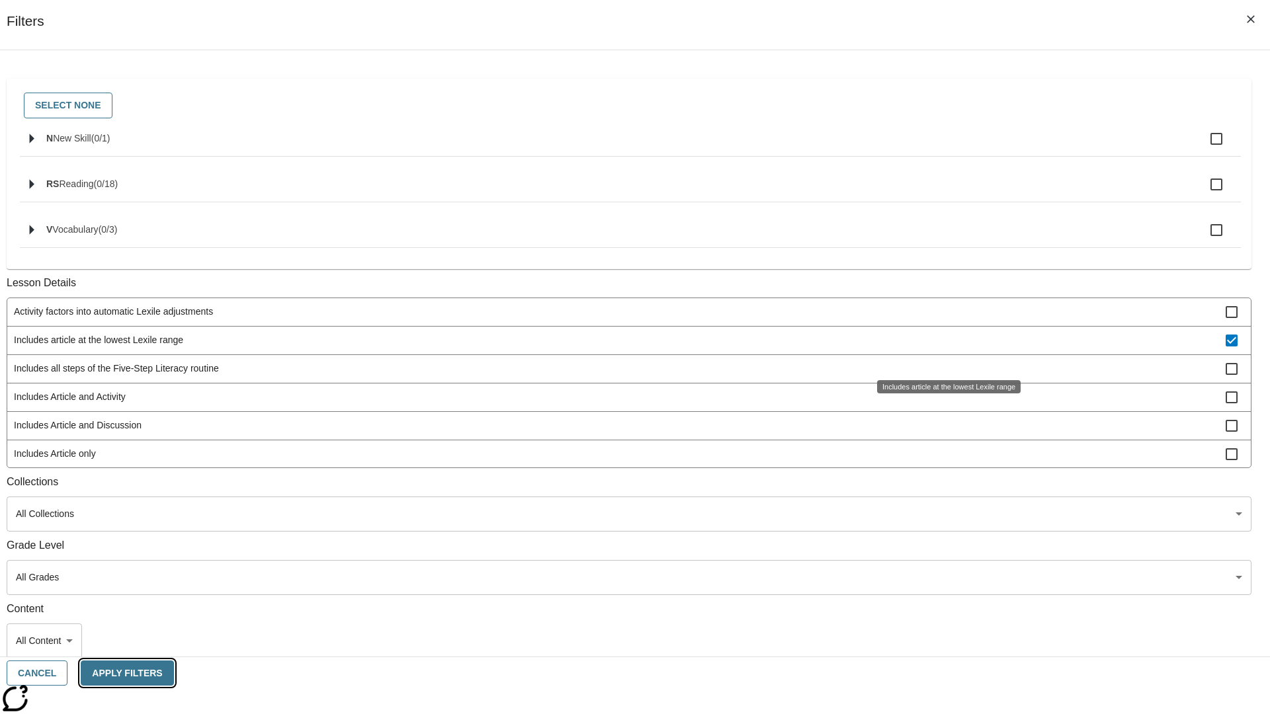
click at [173, 673] on button "Apply Filters" at bounding box center [127, 674] width 93 height 26
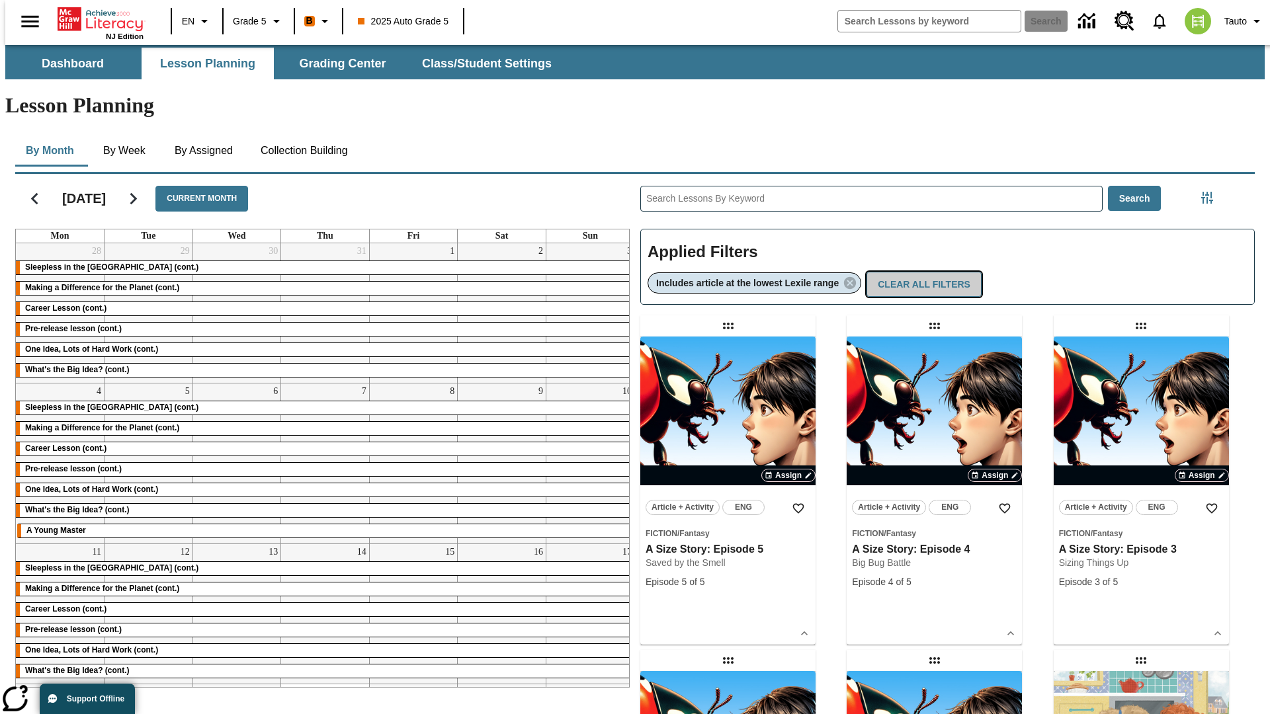
click at [926, 272] on button "Clear All Filters" at bounding box center [923, 285] width 115 height 26
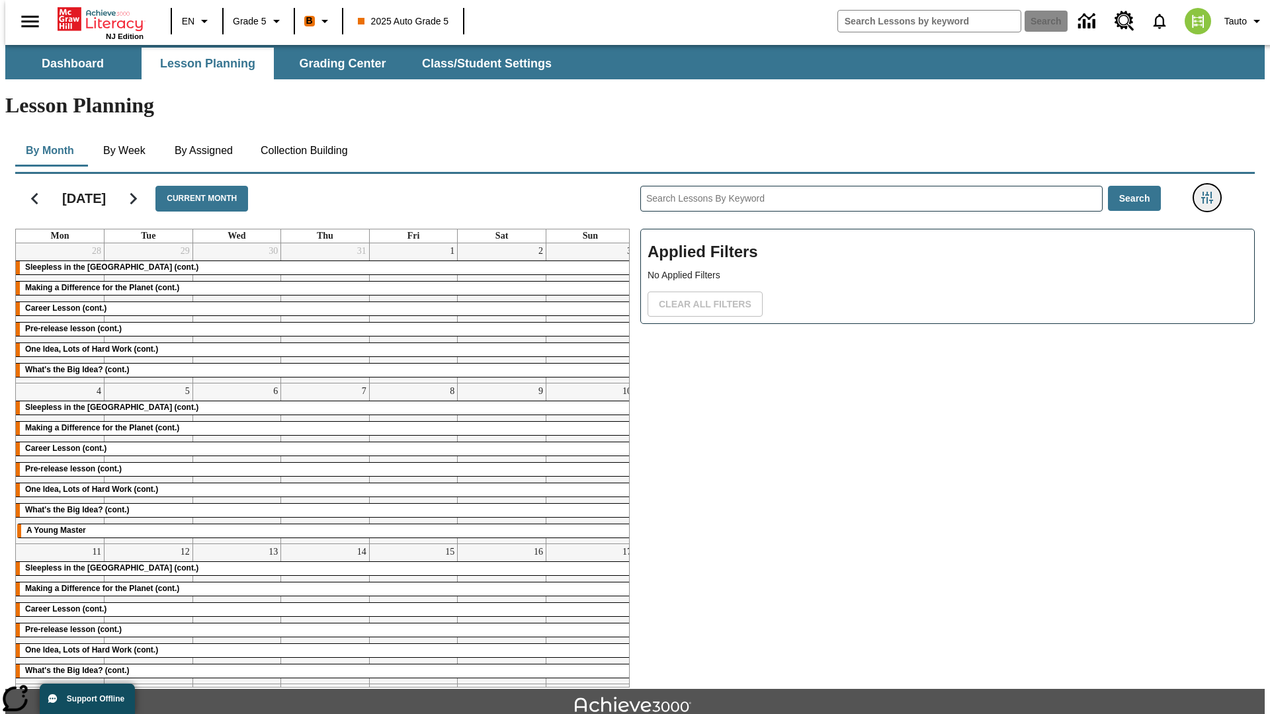
click at [1211, 192] on icon "Filters Side menu" at bounding box center [1207, 198] width 12 height 12
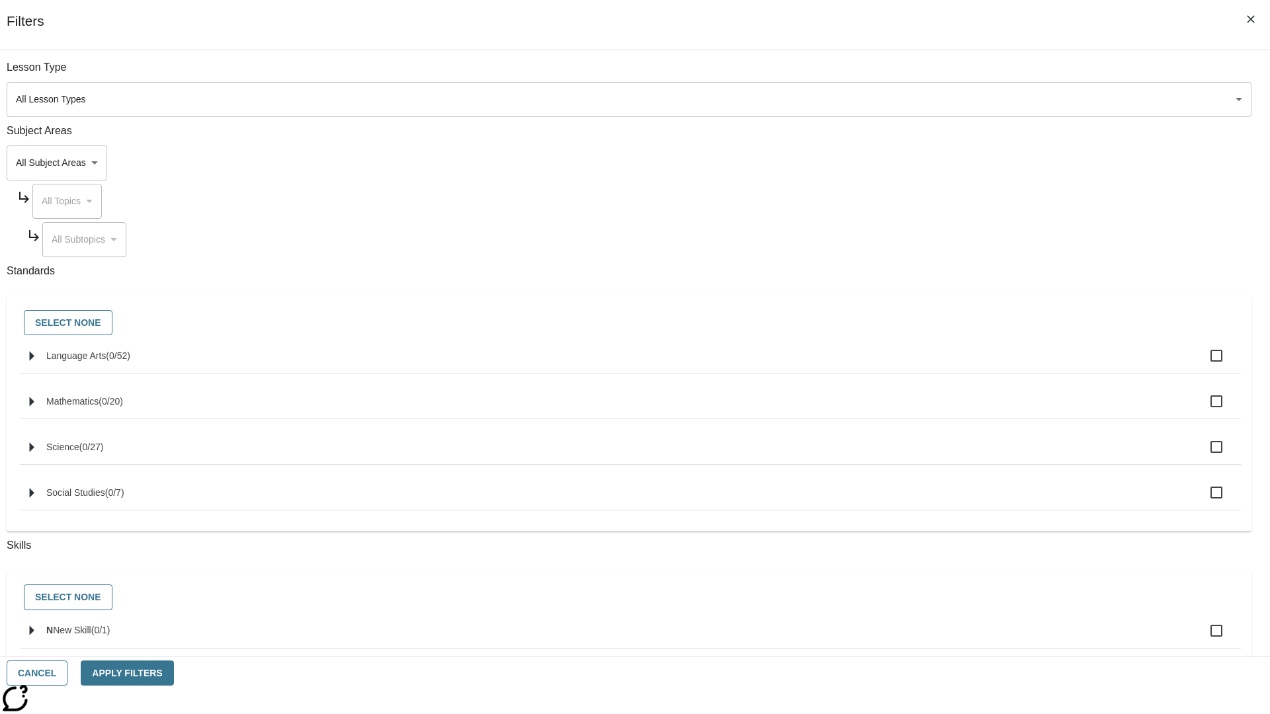
click at [952, 470] on body "Skip to main content NJ Edition EN Grade 5 B 2025 Auto Grade 5 Search 0 Tauto D…" at bounding box center [634, 409] width 1259 height 729
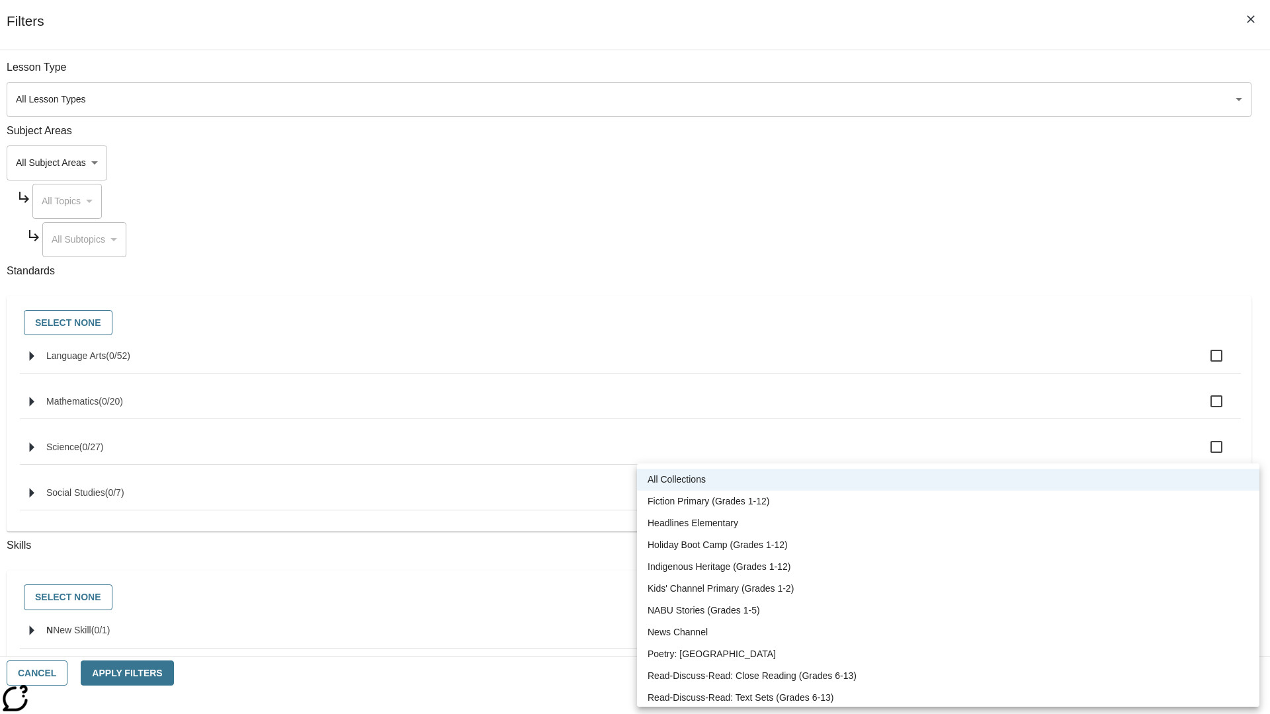
scroll to position [550, 0]
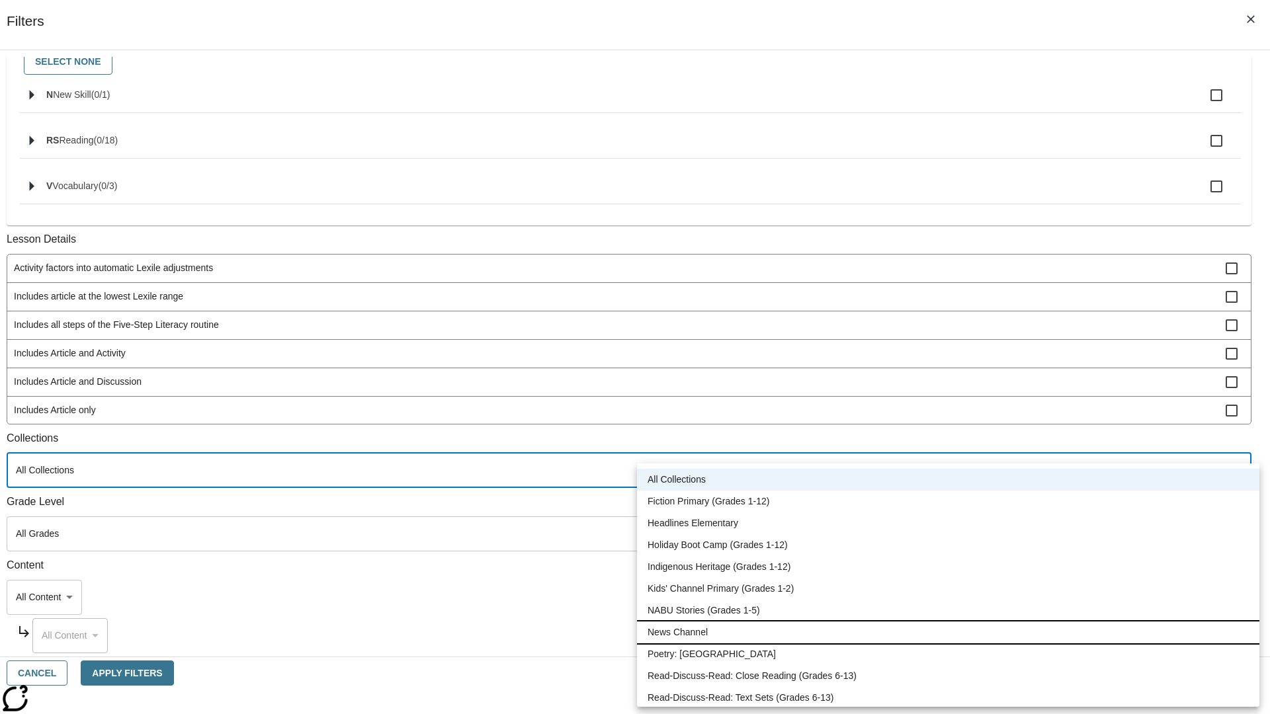
click at [948, 632] on li "News Channel" at bounding box center [948, 633] width 622 height 22
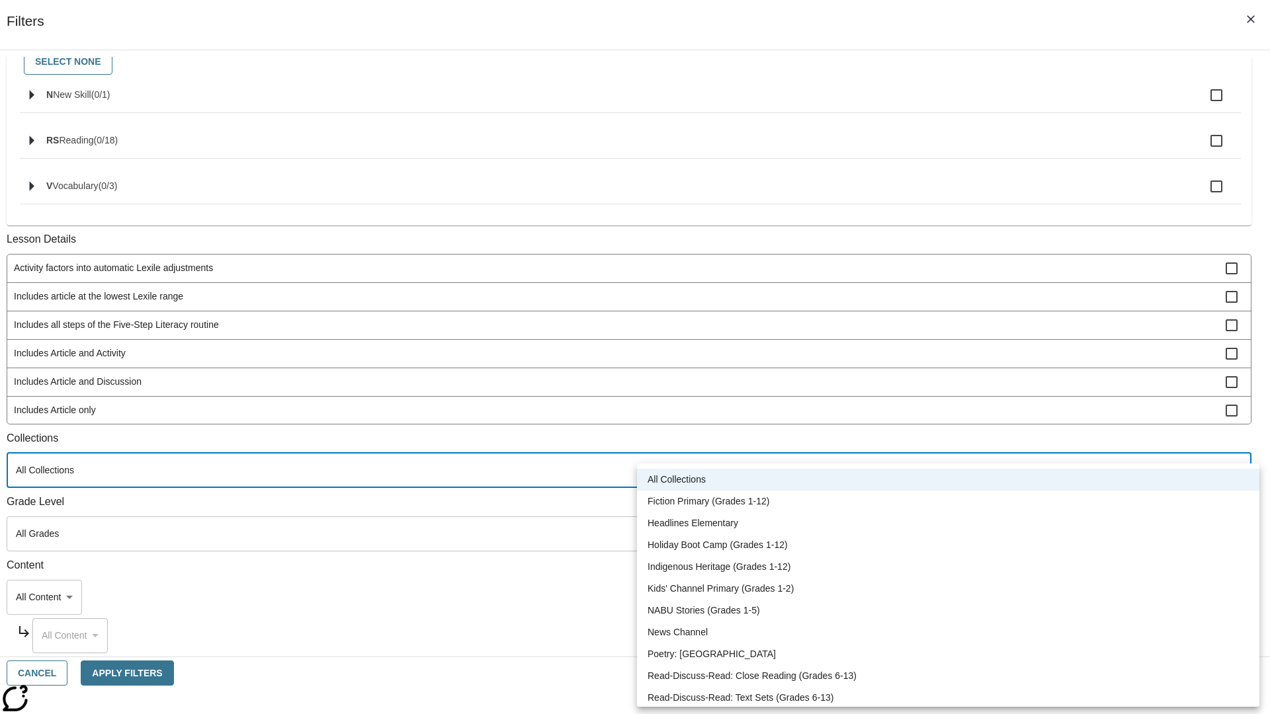
type input "120"
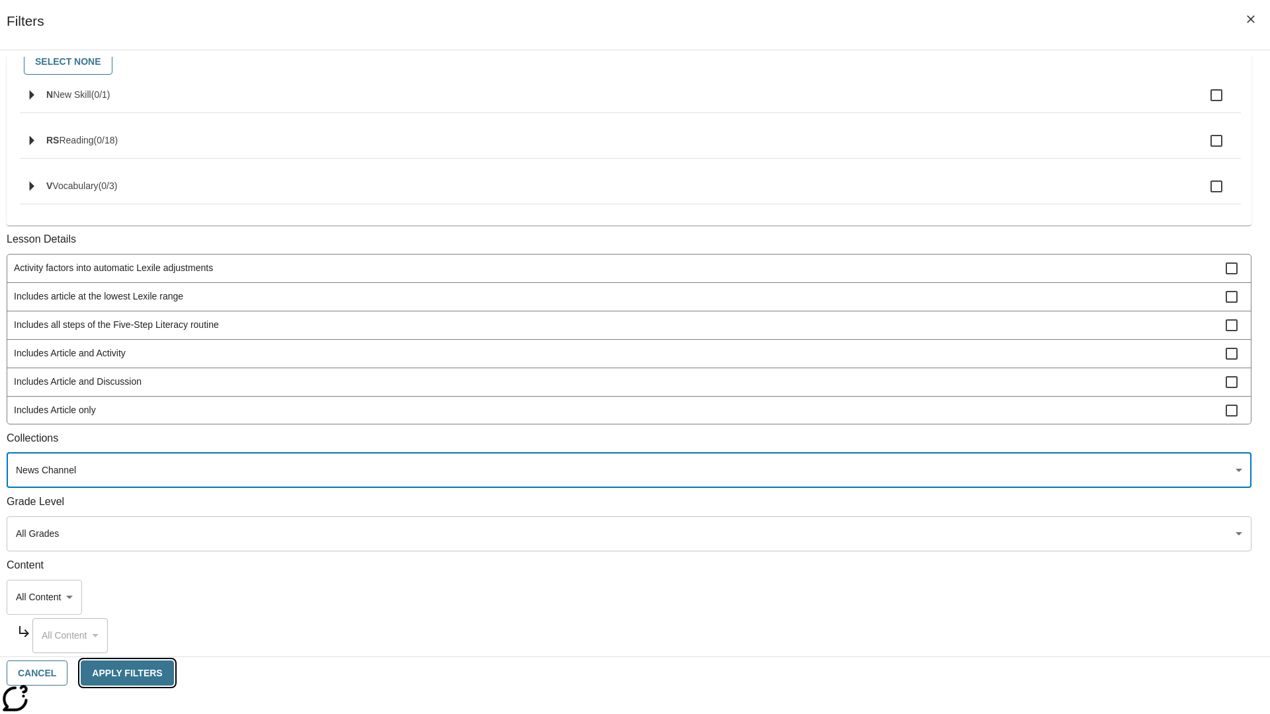
click at [173, 673] on button "Apply Filters" at bounding box center [127, 674] width 93 height 26
